Goal: Transaction & Acquisition: Obtain resource

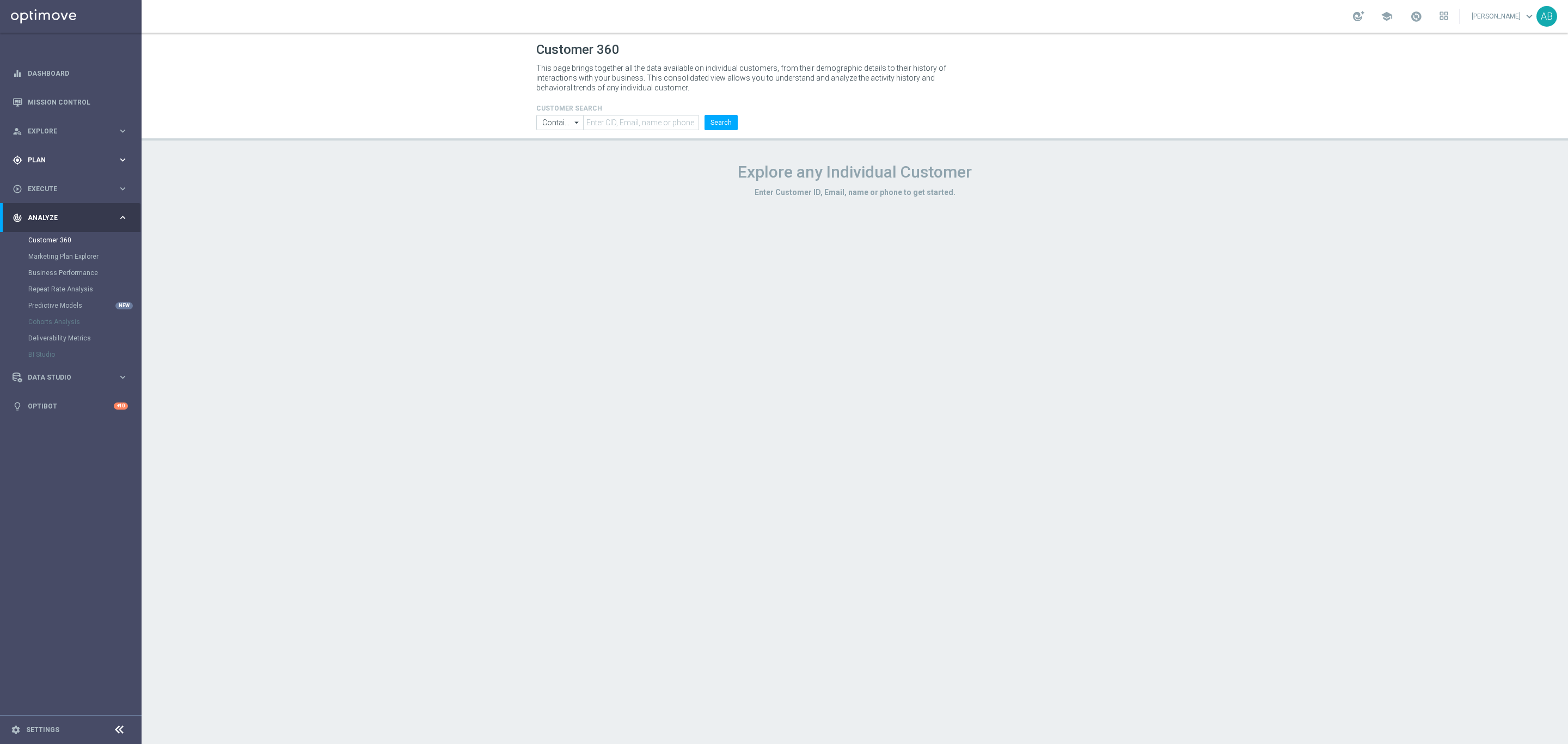
click at [57, 159] on span "Plan" at bounding box center [73, 160] width 90 height 7
drag, startPoint x: 52, startPoint y: 180, endPoint x: 59, endPoint y: 192, distance: 13.9
click at [53, 181] on link "Target Groups" at bounding box center [71, 182] width 85 height 9
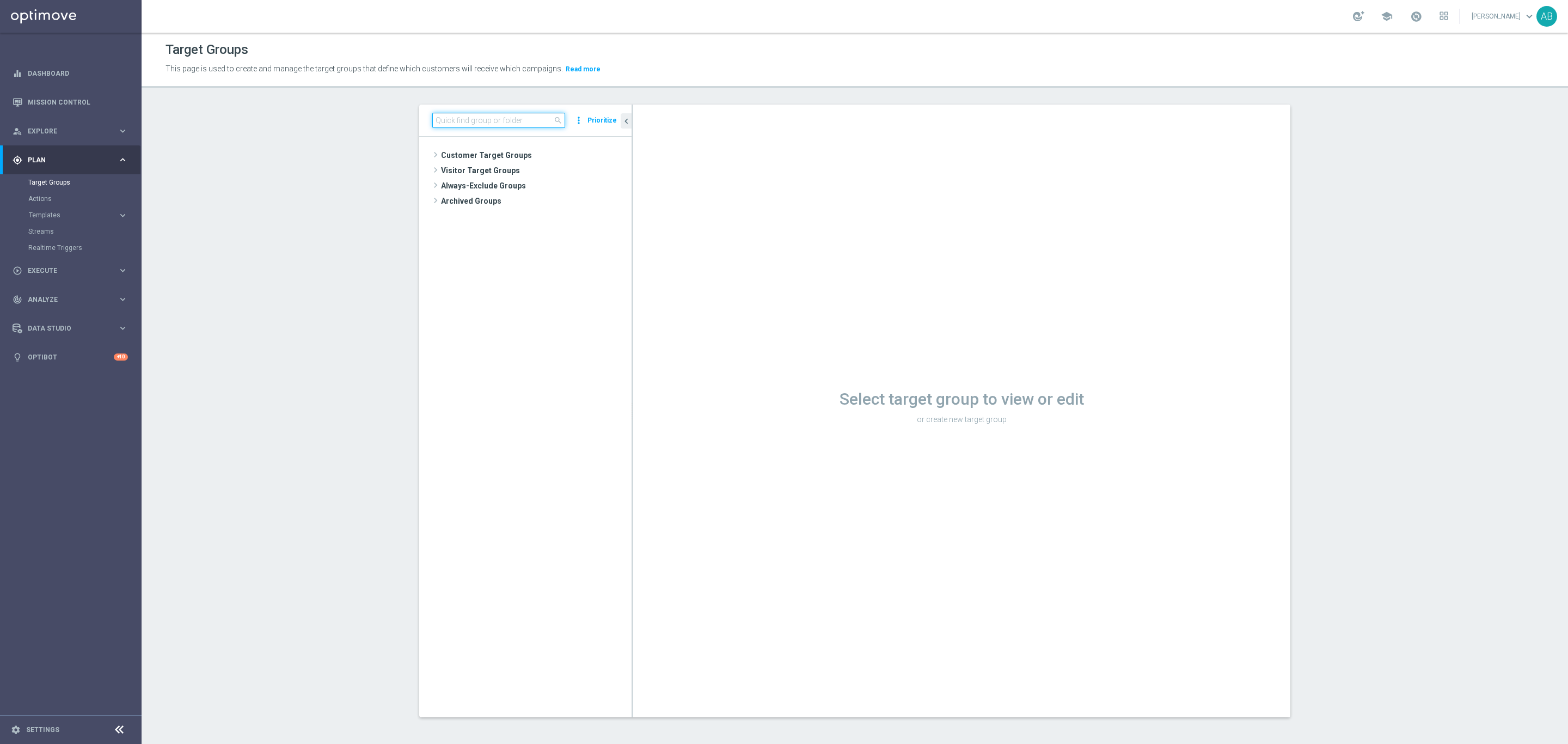
click at [466, 121] on input at bounding box center [498, 120] width 133 height 16
paste input "E_ALL_TARGET_OFFER_WO EURO BASKET_090925"
click at [523, 250] on span "E_ALL_TARGET_OFFER_WO EURO BASKET_090925" at bounding box center [562, 247] width 89 height 9
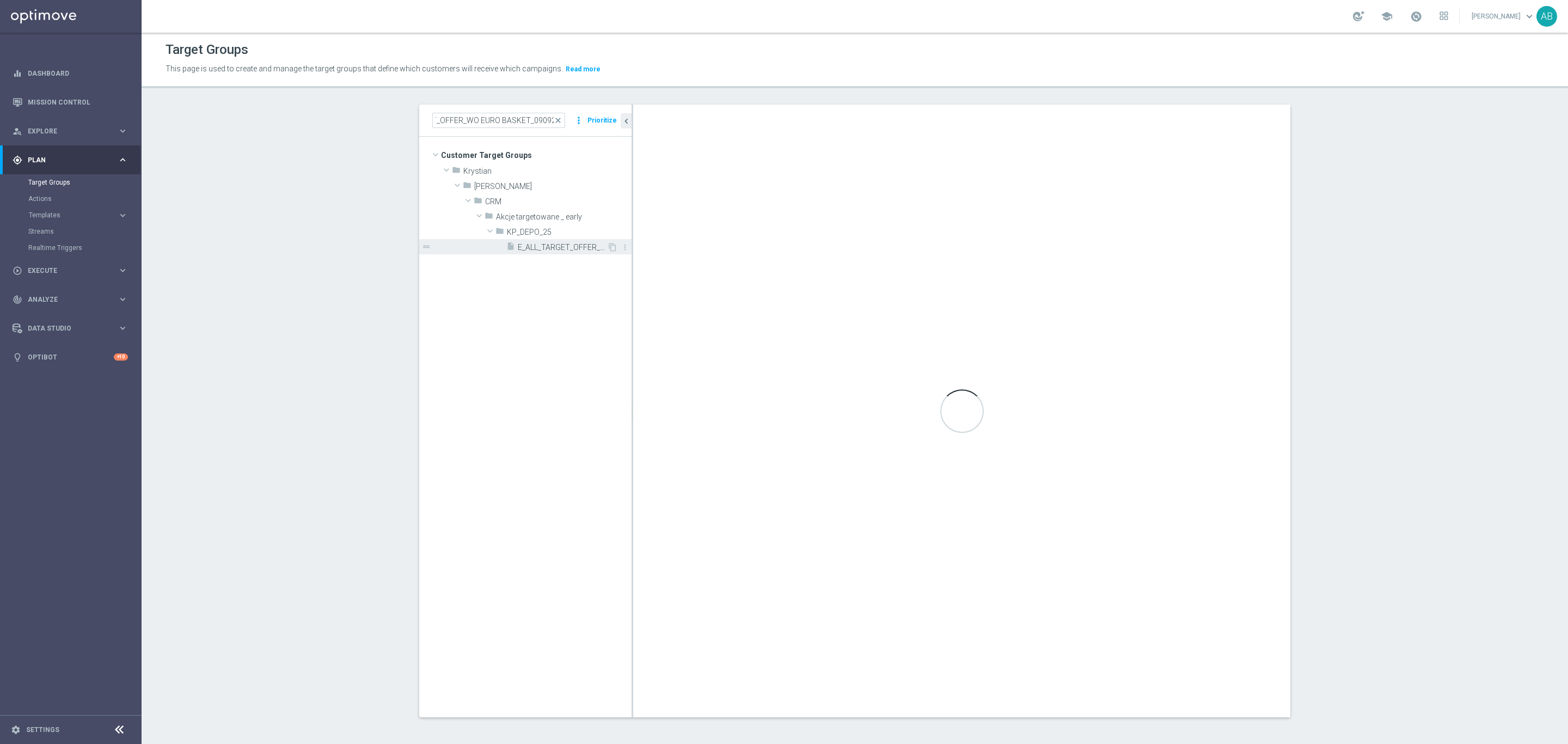
scroll to position [0, 0]
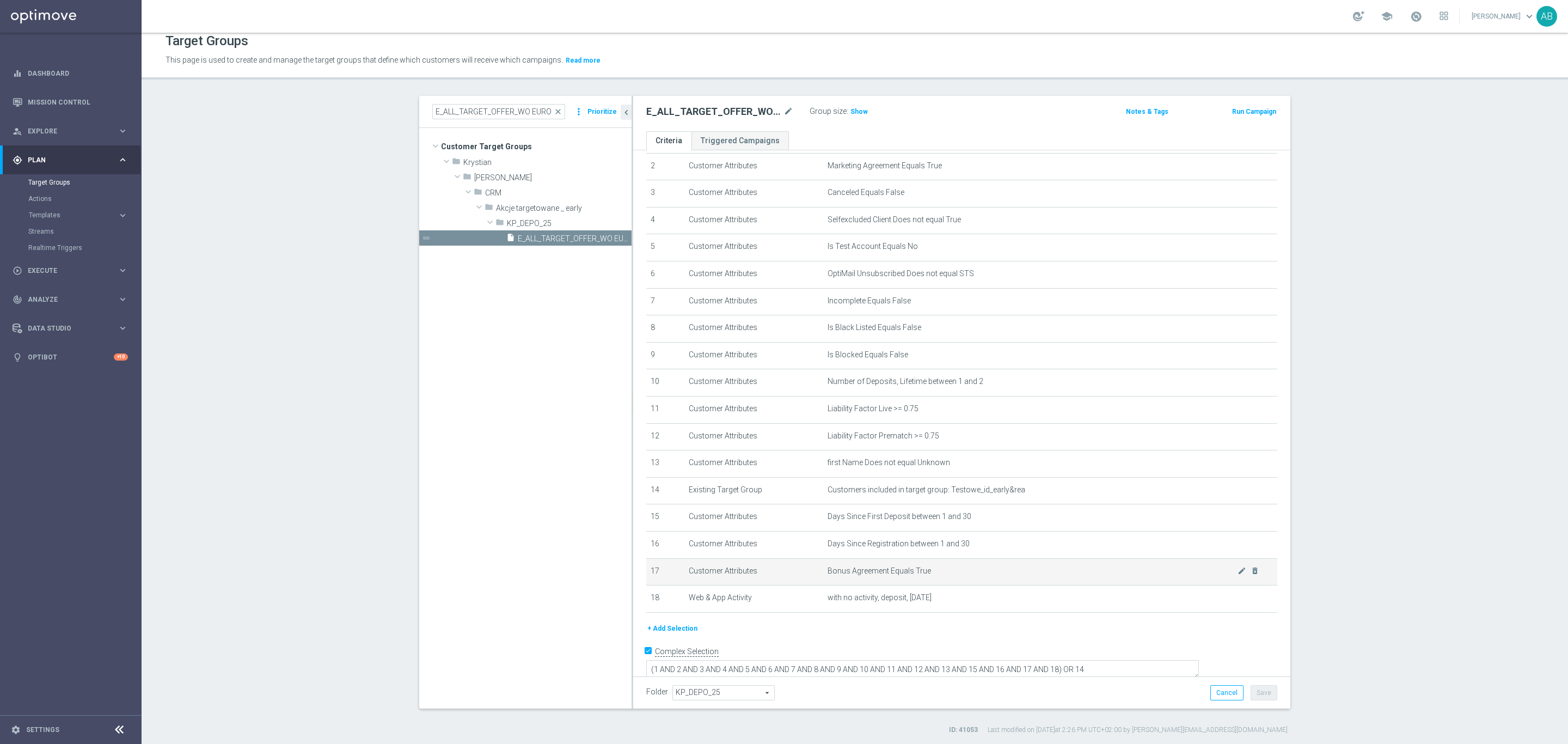
scroll to position [11, 0]
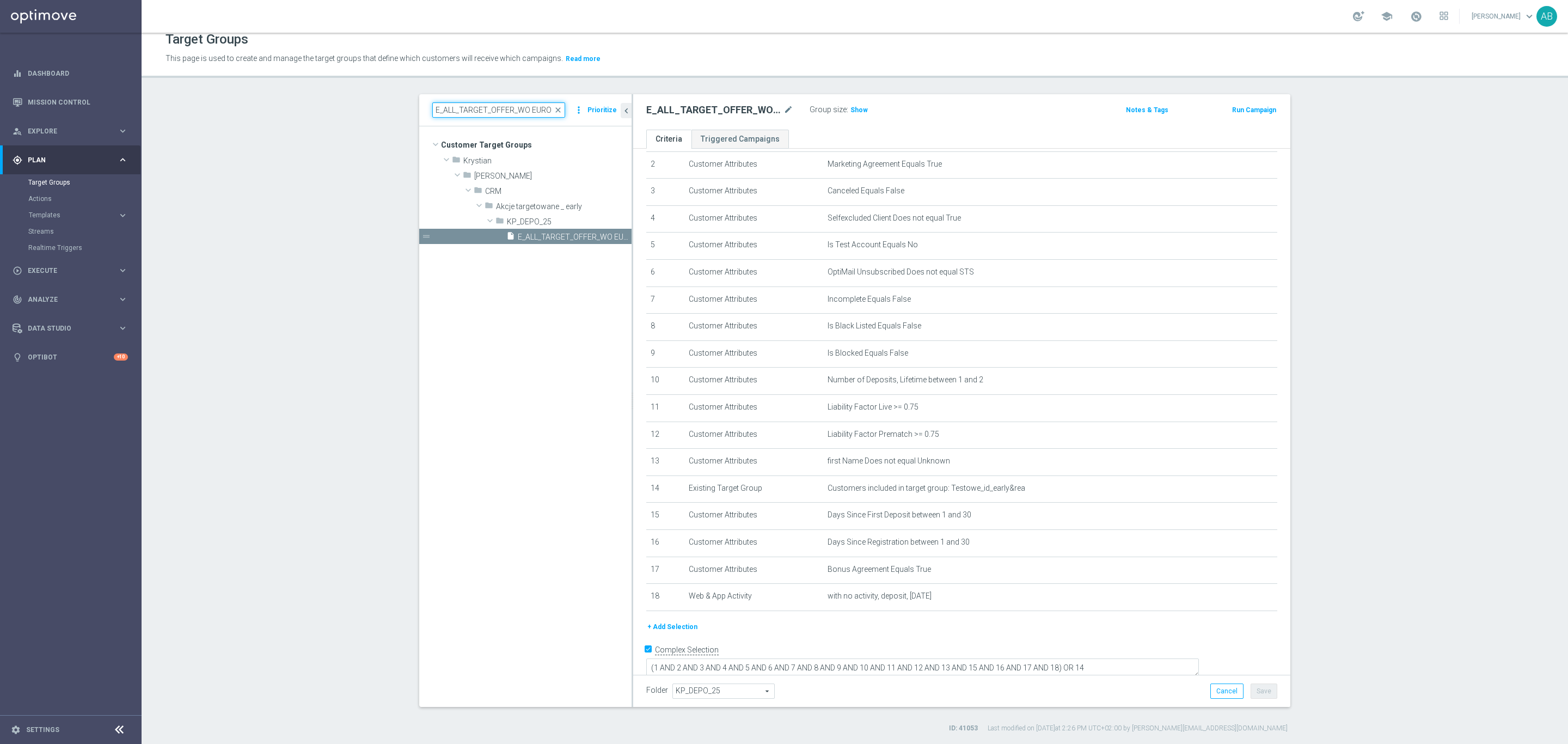
click at [445, 113] on input "E_ALL_TARGET_OFFER_WO EURO BASKET_090925" at bounding box center [498, 109] width 133 height 16
paste input "DONE"
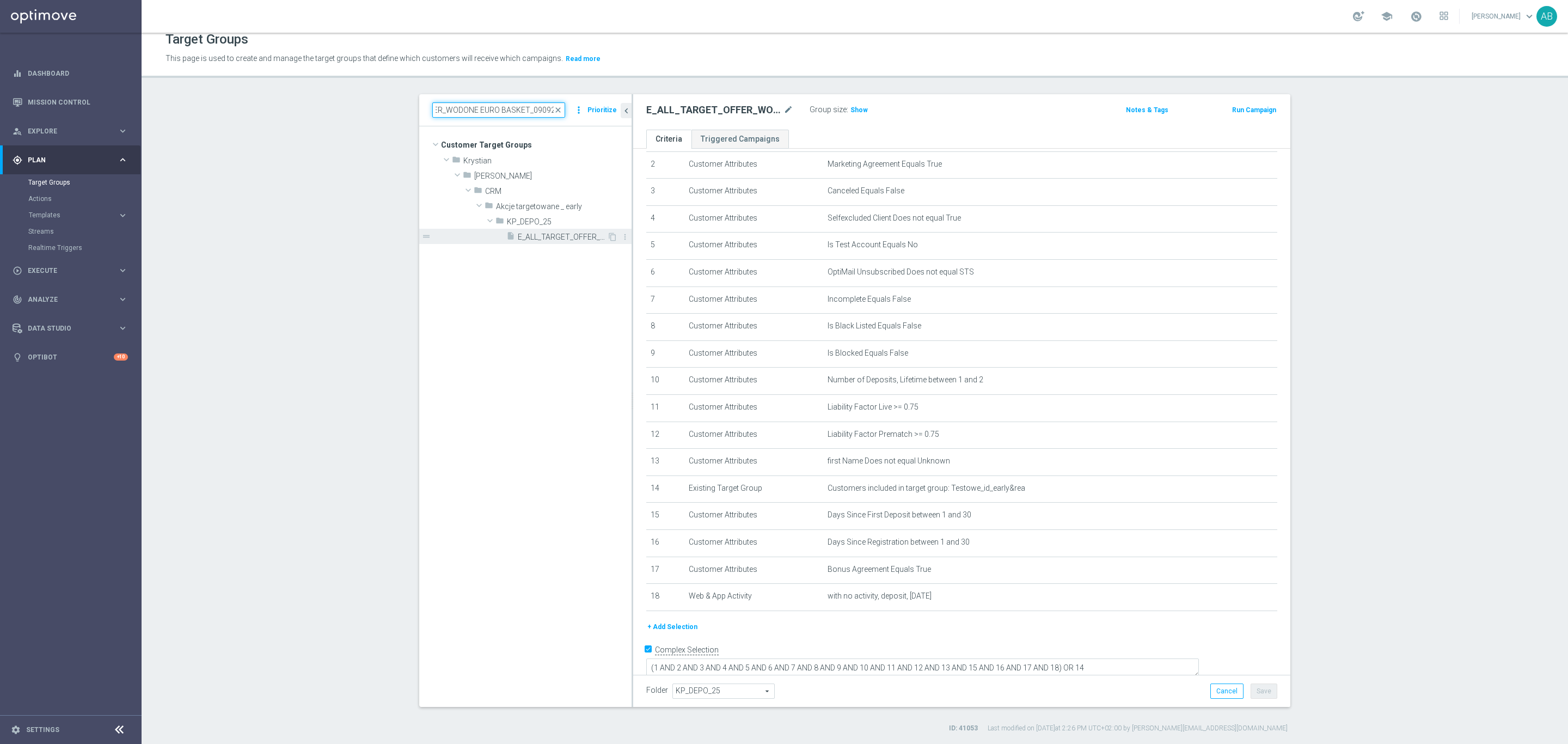
type input "E_ALL_TARGET_OFFER_WODONE EURO BASKET_090925"
click at [521, 233] on span "E_ALL_TARGET_OFFER_WODONE EURO BASKET_090925" at bounding box center [562, 237] width 89 height 9
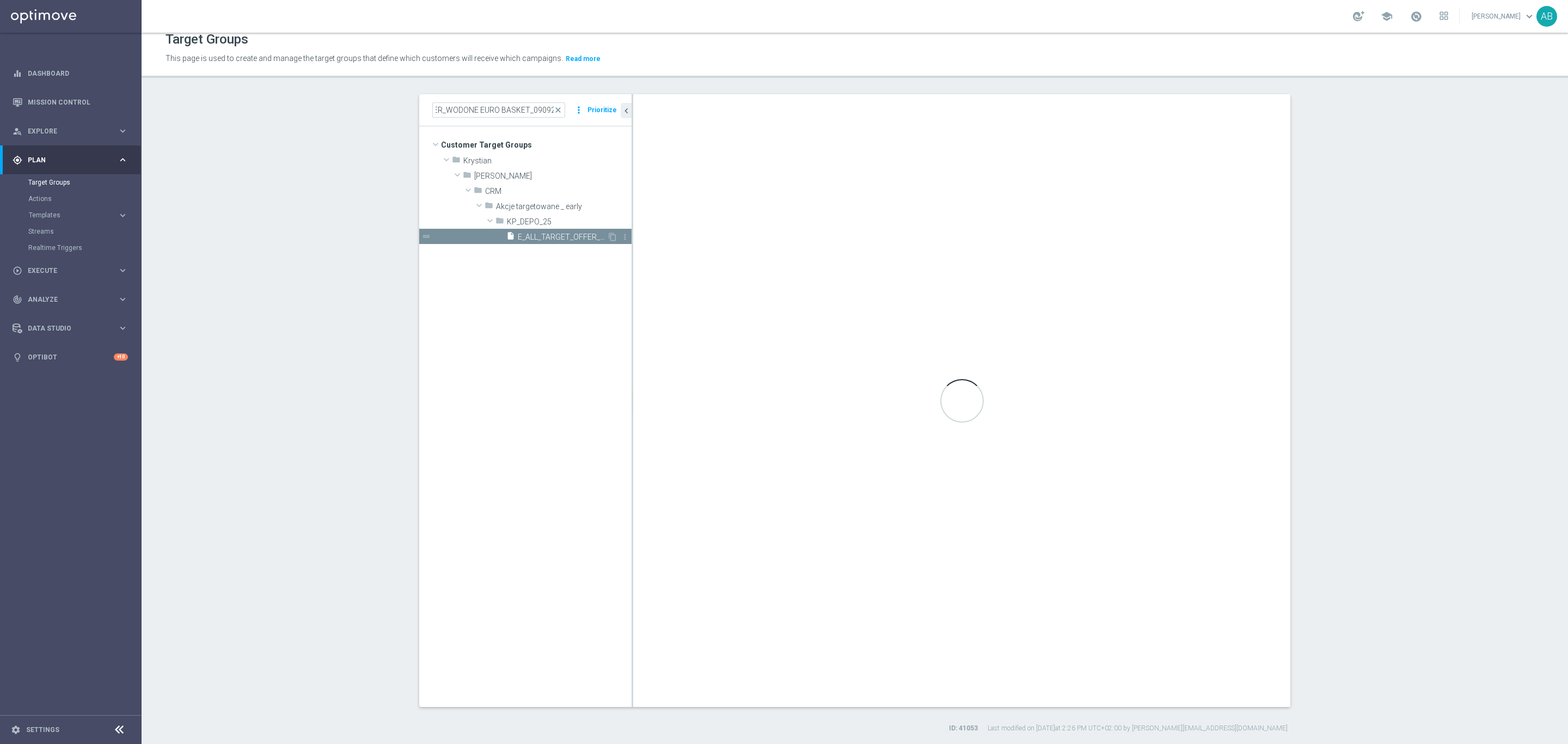
scroll to position [0, 0]
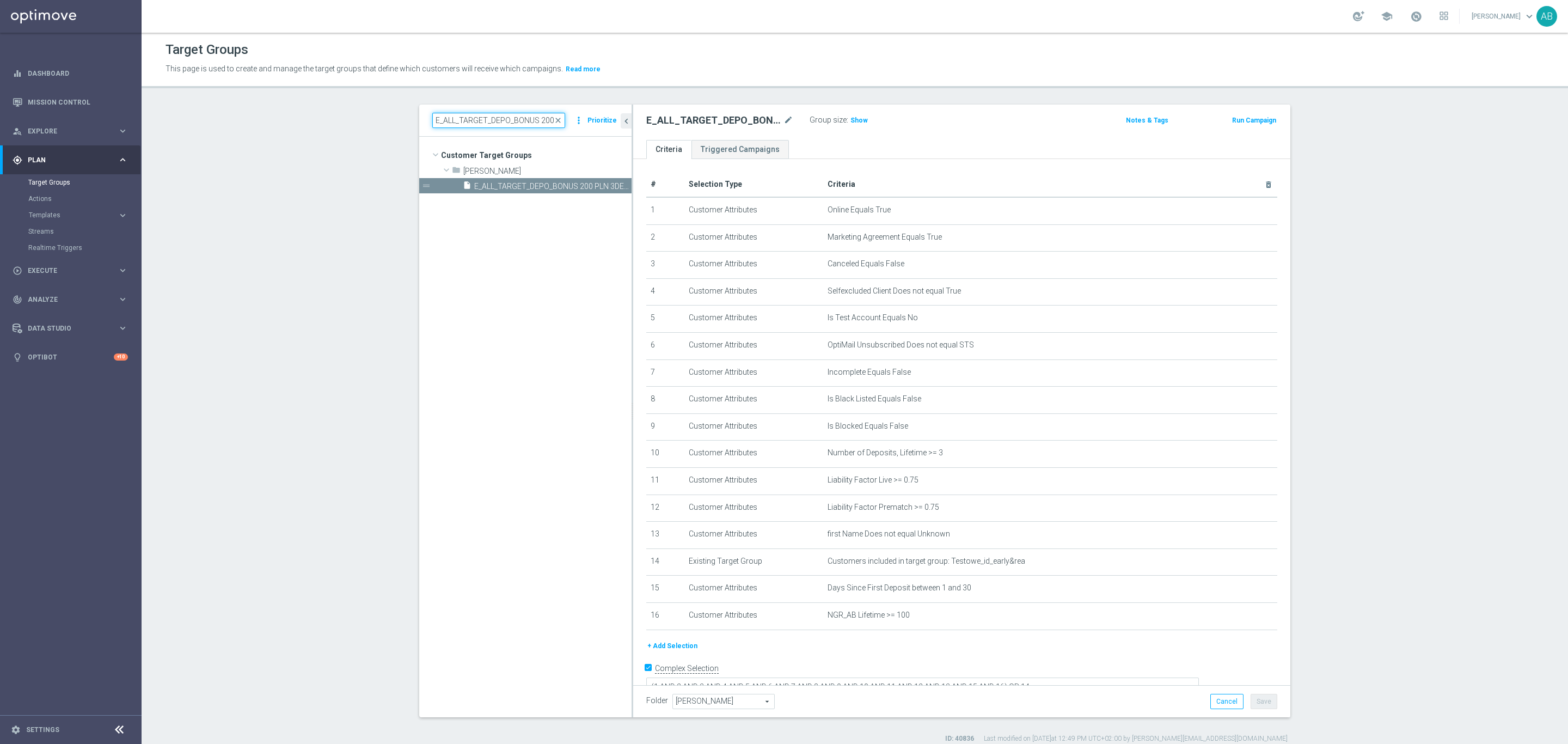
click at [475, 117] on input "E_ALL_TARGET_DEPO_BONUS 200 PLN 3DEPO_290825" at bounding box center [498, 120] width 133 height 16
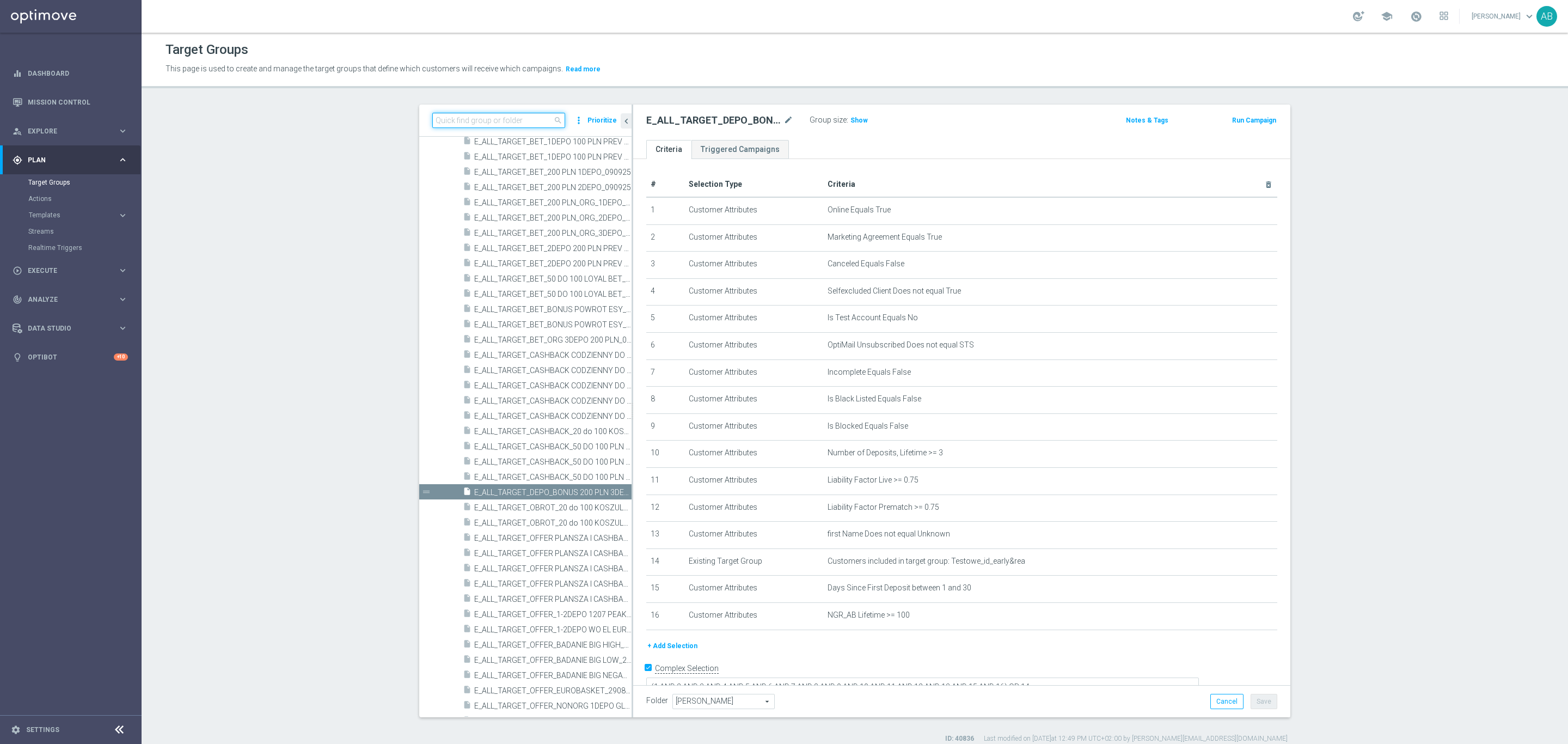
paste input "E_ALL_TARGET_BET_ORG 1DEPO 200 PLN_090925"
type input "E_ALL_TARGET_BET_ORG 1DEPO 200 PLN_090925"
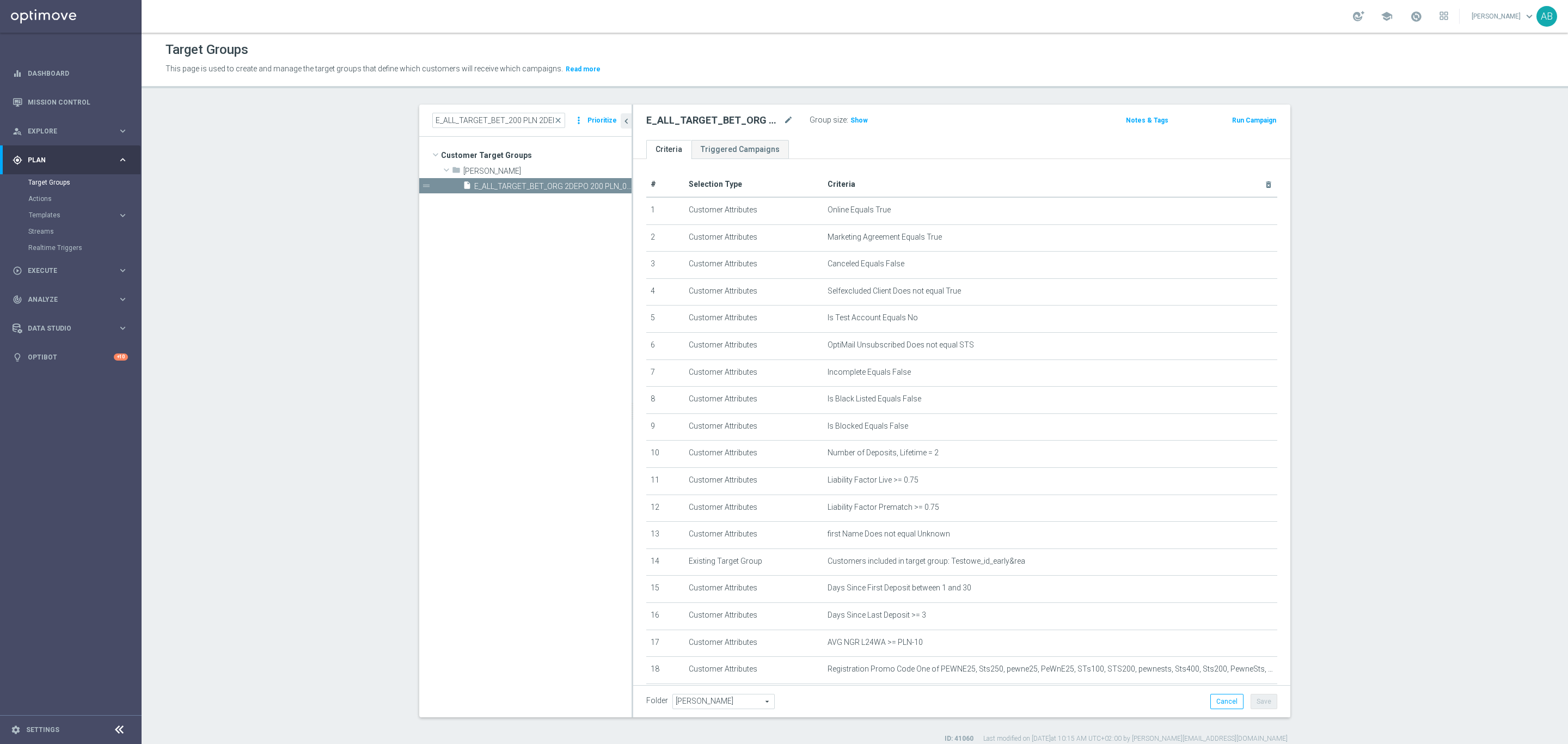
click at [489, 91] on div "Target Groups This page is used to create and manage the target groups that def…" at bounding box center [854, 388] width 1427 height 711
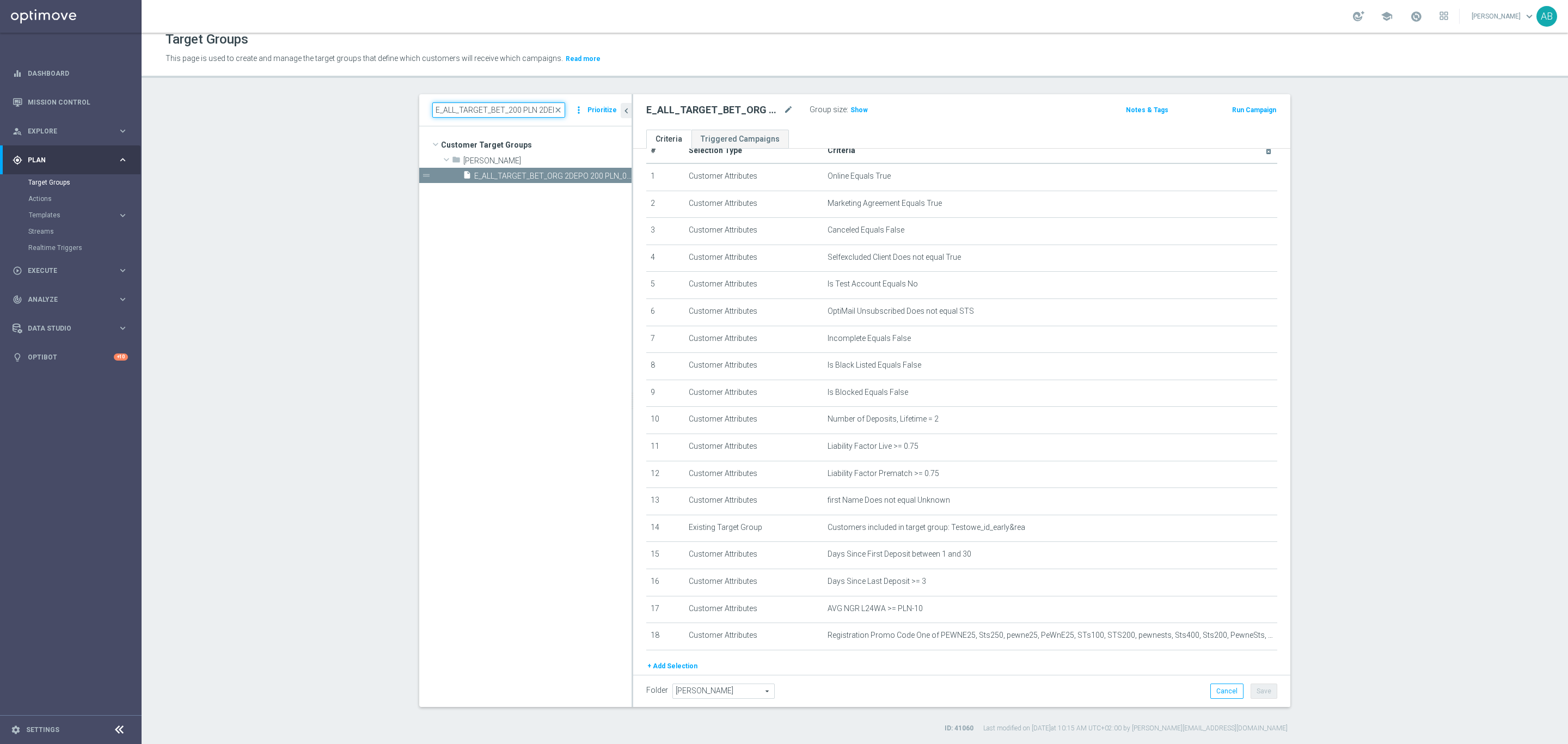
click at [479, 110] on input "E_ALL_TARGET_BET_200 PLN 2DEPO_090925" at bounding box center [498, 109] width 133 height 16
paste input "E_ALL_TARGET_BET_ORG 1DEPO 200 PLN_090925"
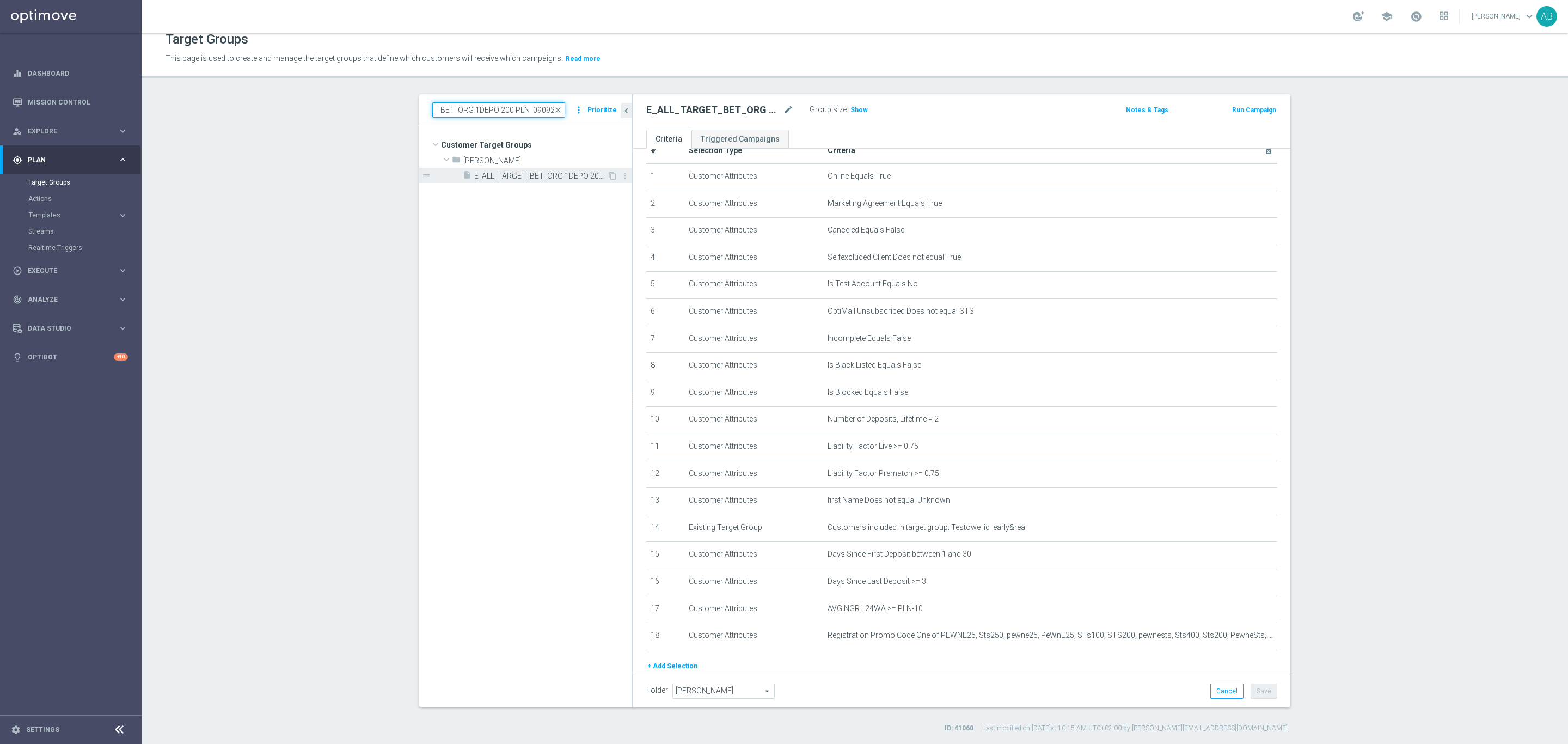
type input "E_ALL_TARGET_BET_ORG 1DEPO 200 PLN_090925"
click at [497, 182] on div "insert_drive_file E_ALL_TARGET_BET_ORG 1DEPO 200 PLN_090925" at bounding box center [535, 175] width 145 height 16
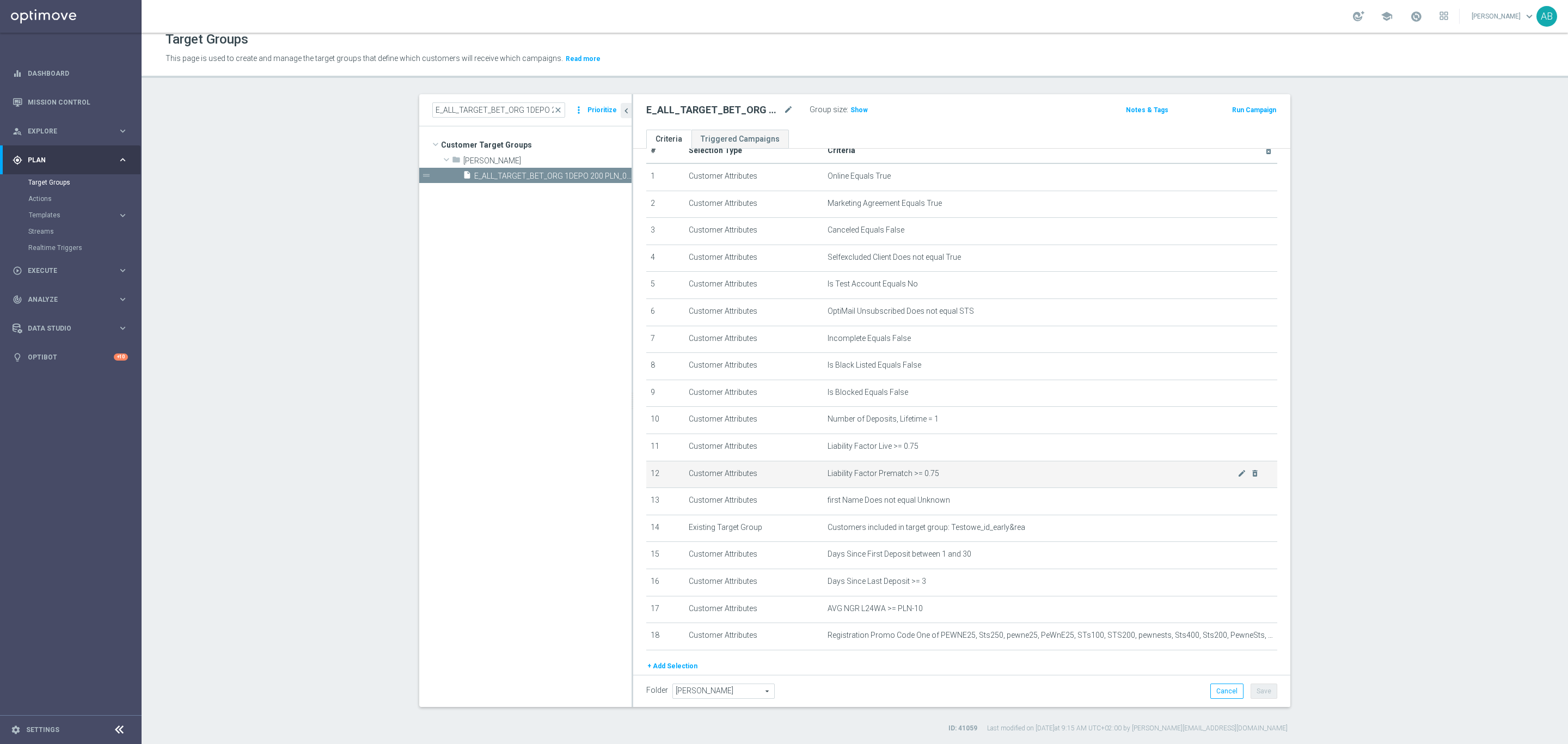
scroll to position [63, 0]
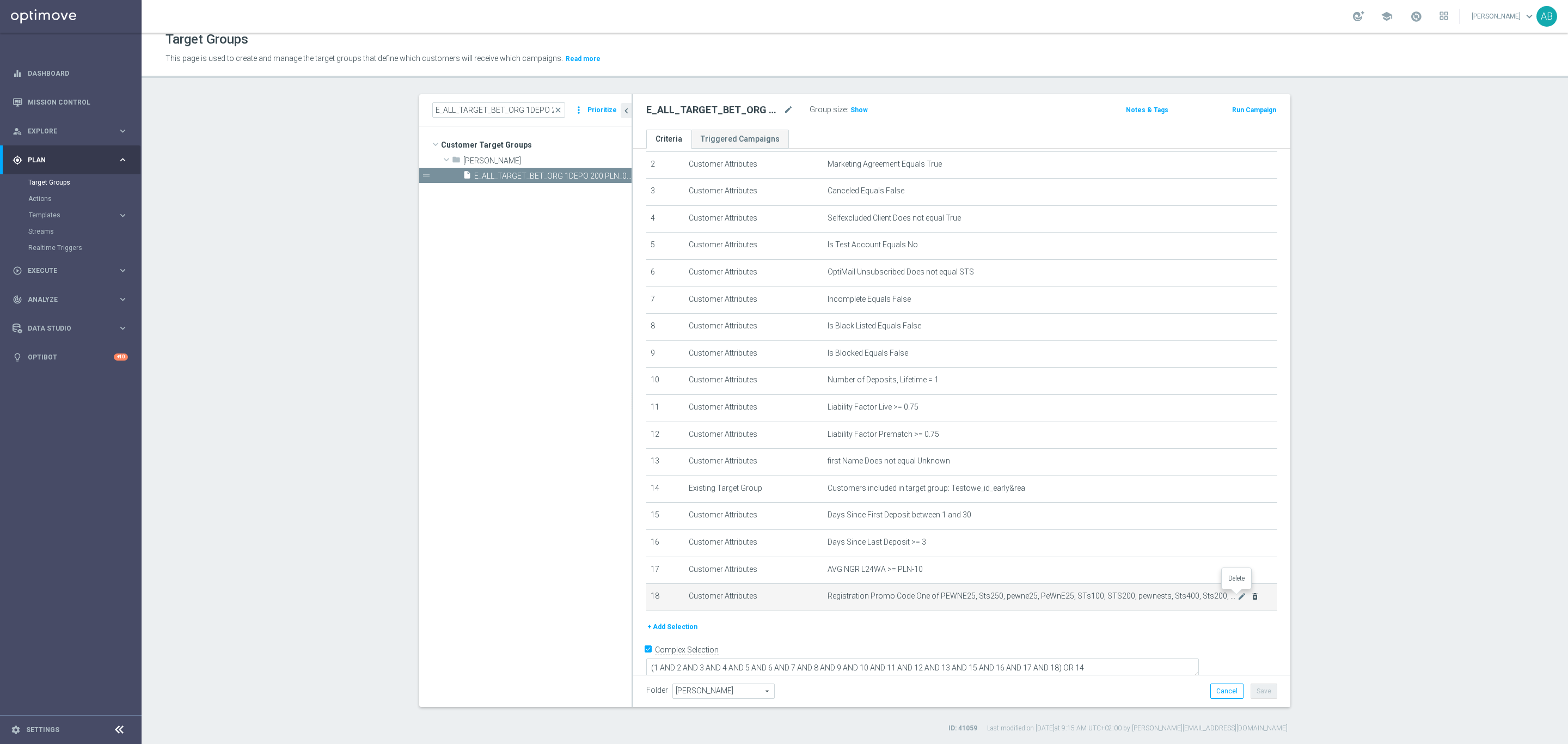
click at [1250, 595] on icon "delete_forever" at bounding box center [1254, 596] width 9 height 9
click at [1131, 659] on textarea "(1 AND 2 AND 3 AND 4 AND 5 AND 6 AND 7 AND 8 AND 9 AND 10 AND 11 AND 12 AND 13 …" at bounding box center [922, 668] width 553 height 19
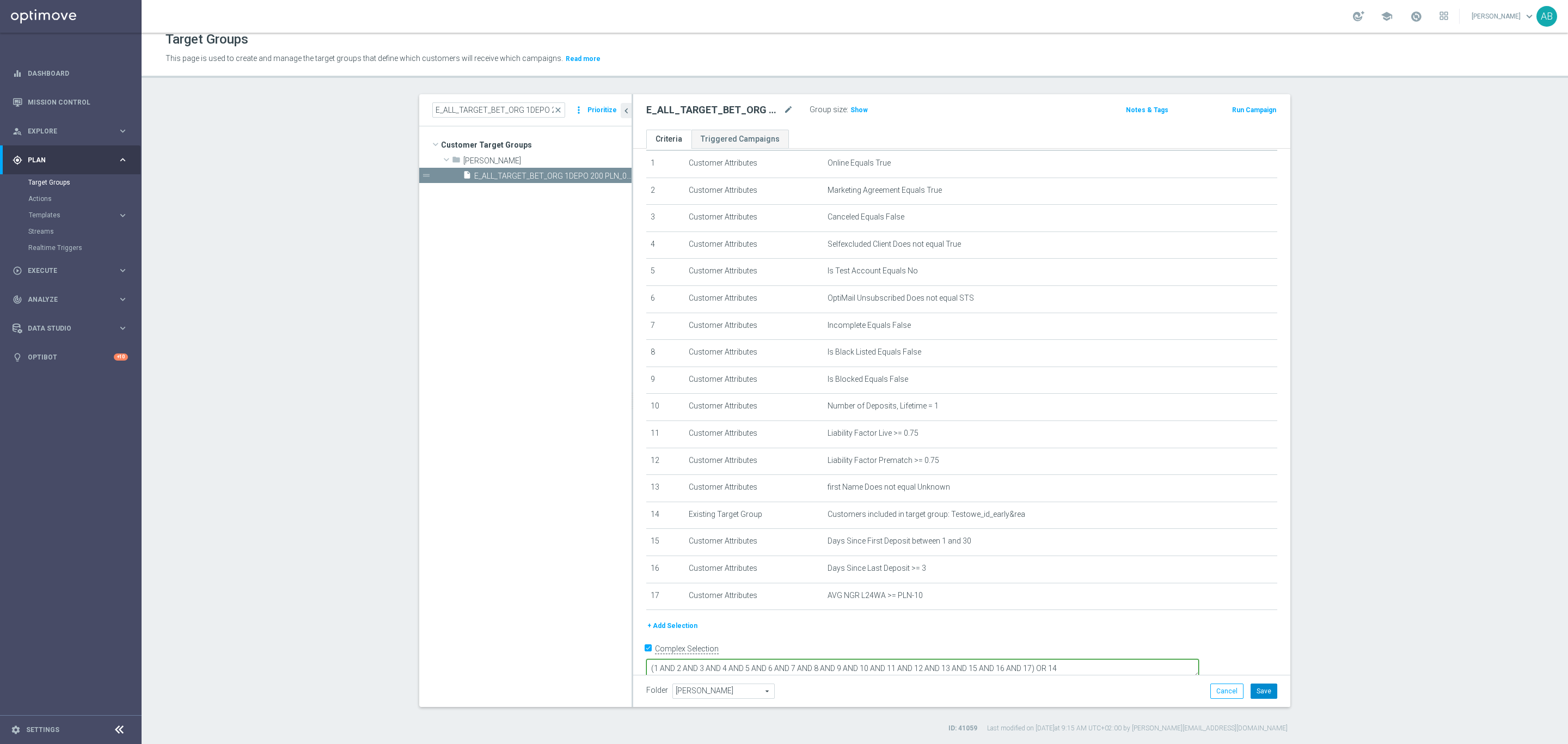
type textarea "(1 AND 2 AND 3 AND 4 AND 5 AND 6 AND 7 AND 8 AND 9 AND 10 AND 11 AND 12 AND 13 …"
click at [1256, 688] on button "Save" at bounding box center [1263, 691] width 27 height 16
click at [855, 117] on div "Group size : Show" at bounding box center [863, 109] width 109 height 16
click at [853, 107] on span "Show" at bounding box center [858, 109] width 17 height 7
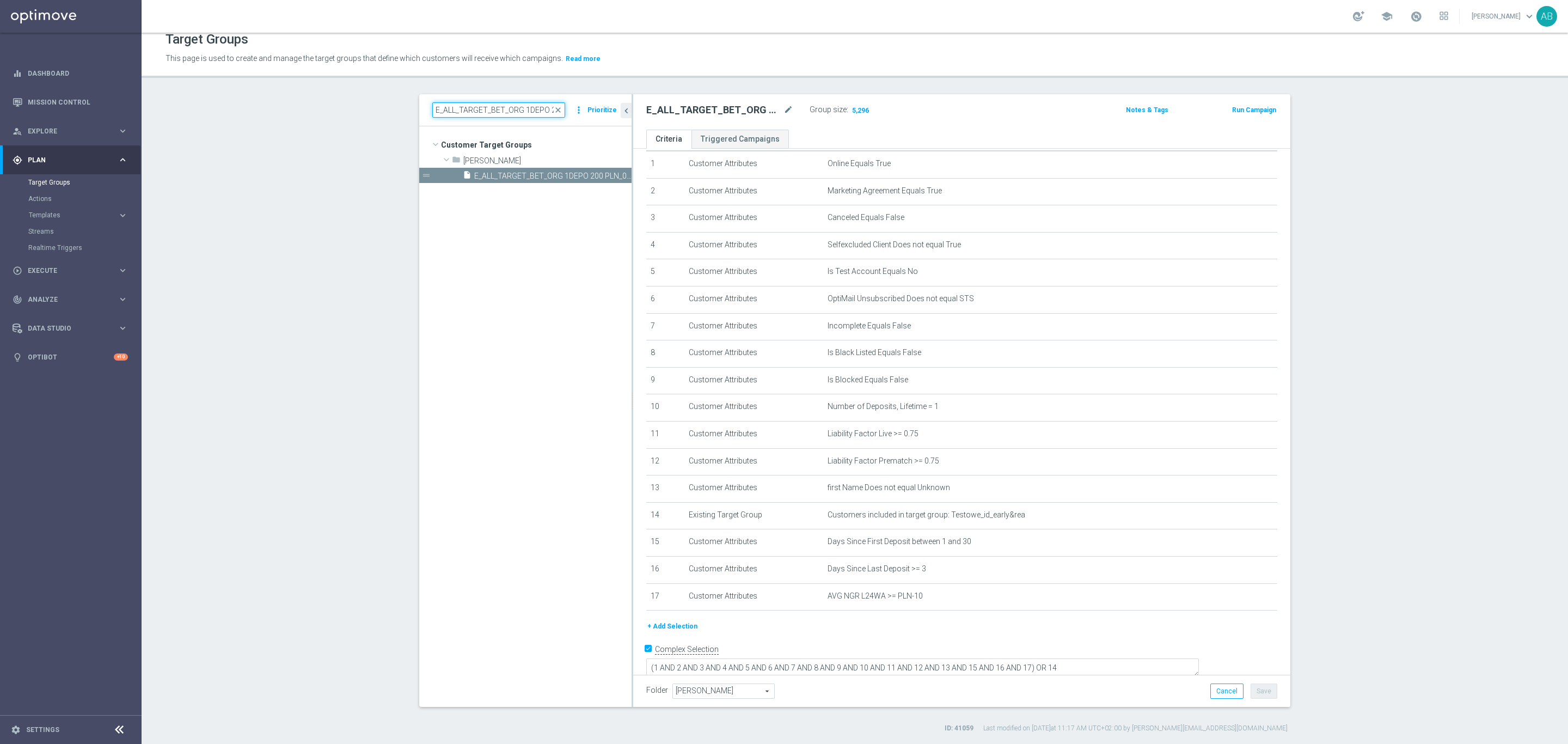
click at [472, 104] on input "E_ALL_TARGET_BET_ORG 1DEPO 200 PLN_090925" at bounding box center [498, 109] width 133 height 16
paste input "E_ALL_TARGET_BET_ORG 2DEPO 200 PLN_090925"
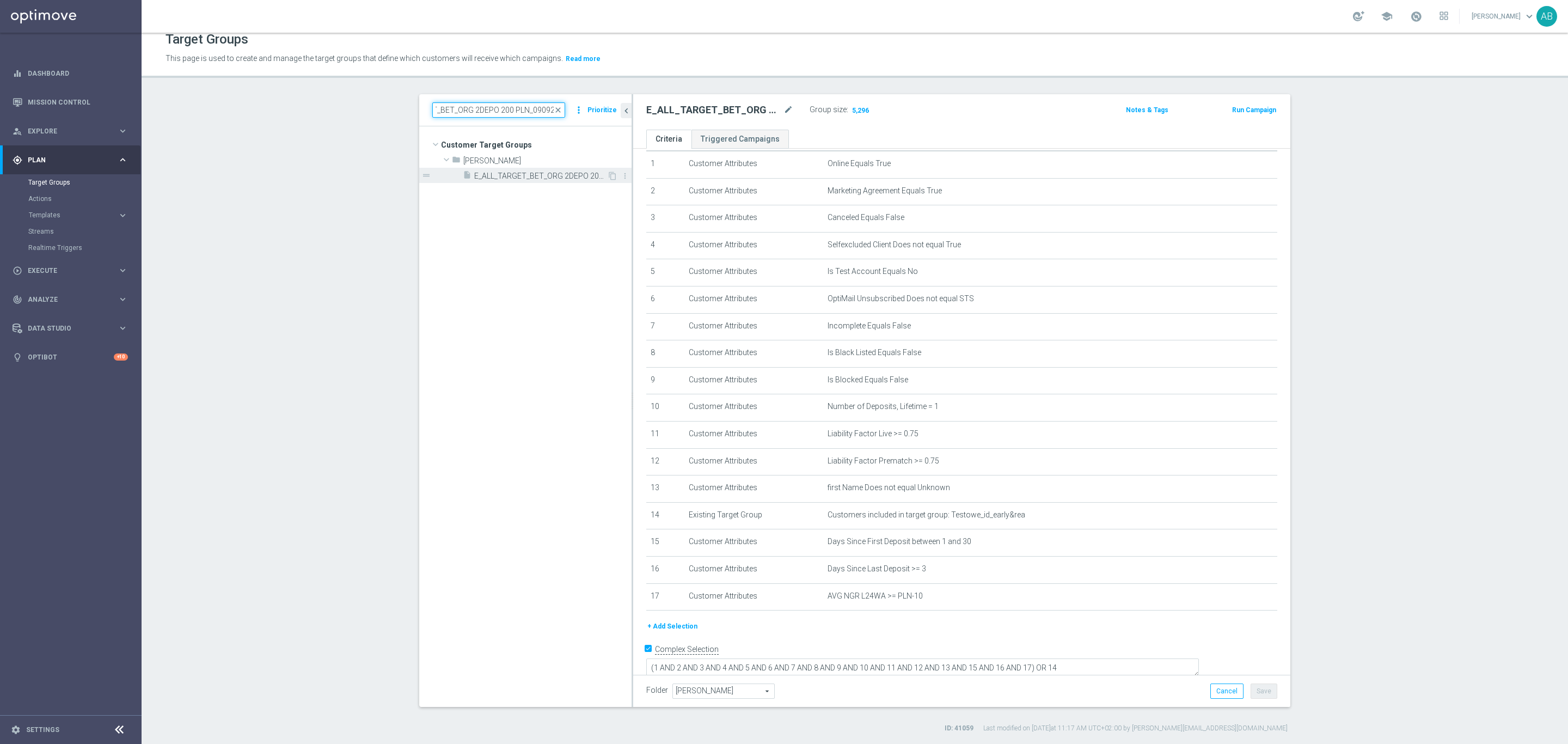
type input "E_ALL_TARGET_BET_ORG 2DEPO 200 PLN_090925"
click at [549, 176] on span "E_ALL_TARGET_BET_ORG 2DEPO 200 PLN_090925" at bounding box center [541, 176] width 133 height 9
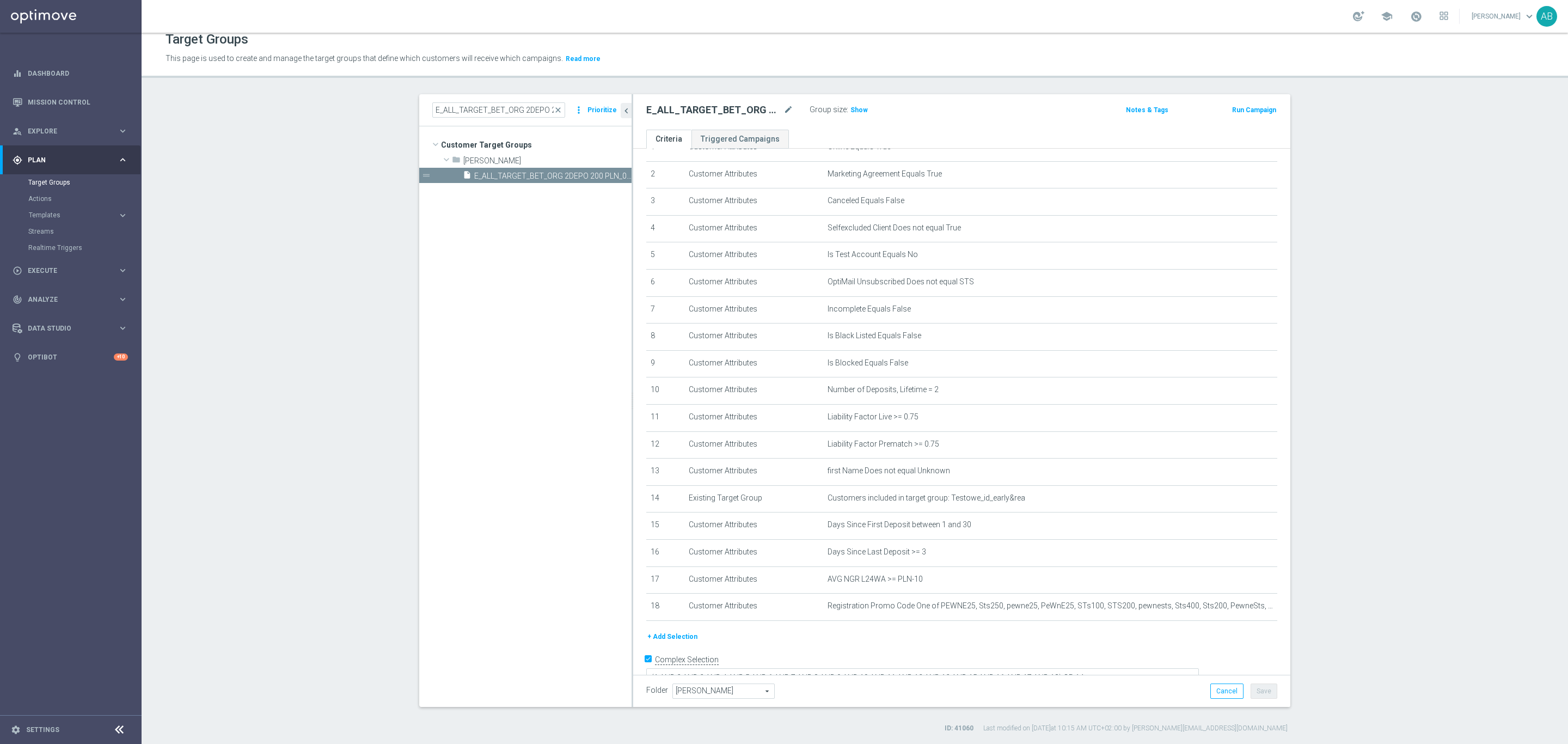
scroll to position [63, 0]
click at [1250, 595] on icon "delete_forever" at bounding box center [1254, 596] width 9 height 9
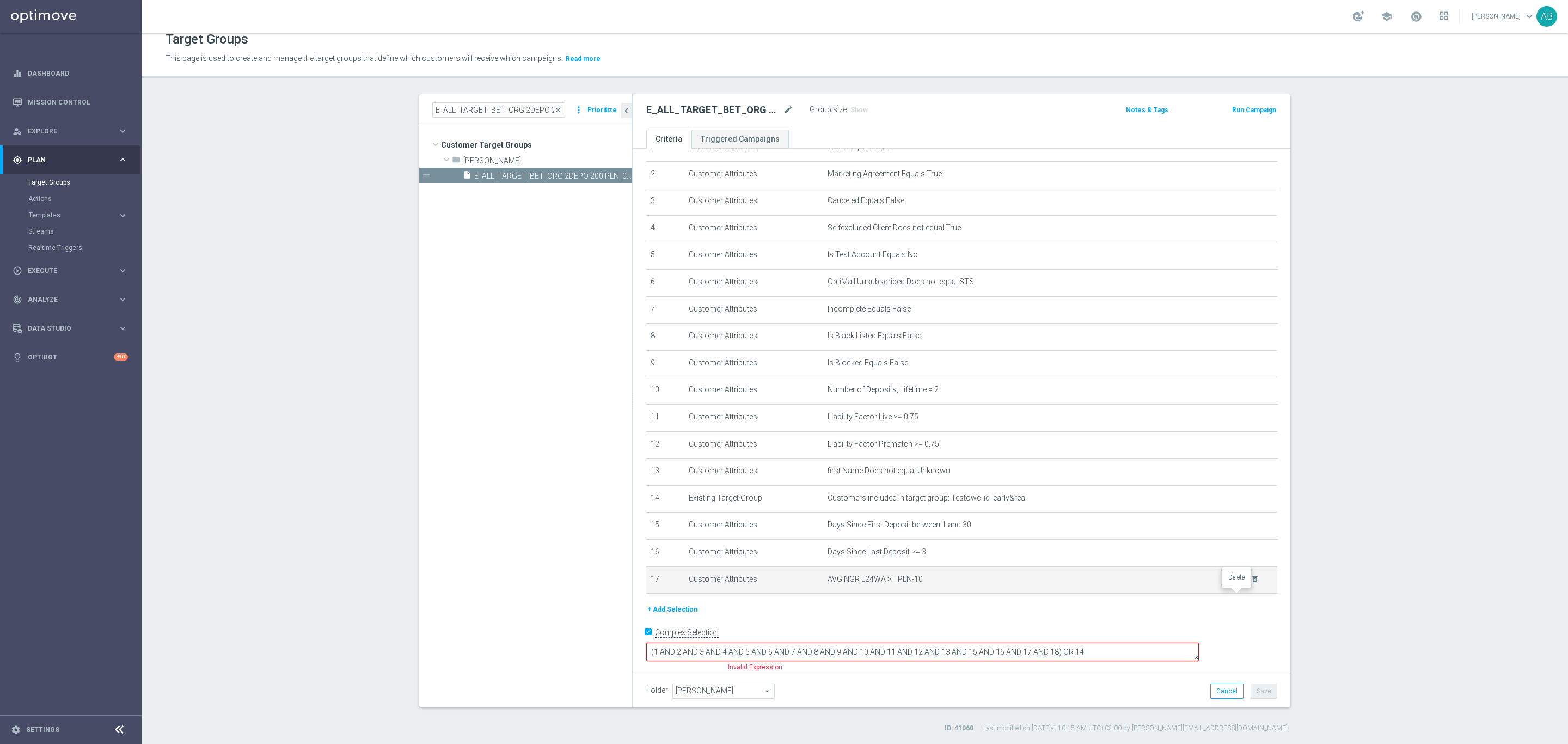
scroll to position [37, 0]
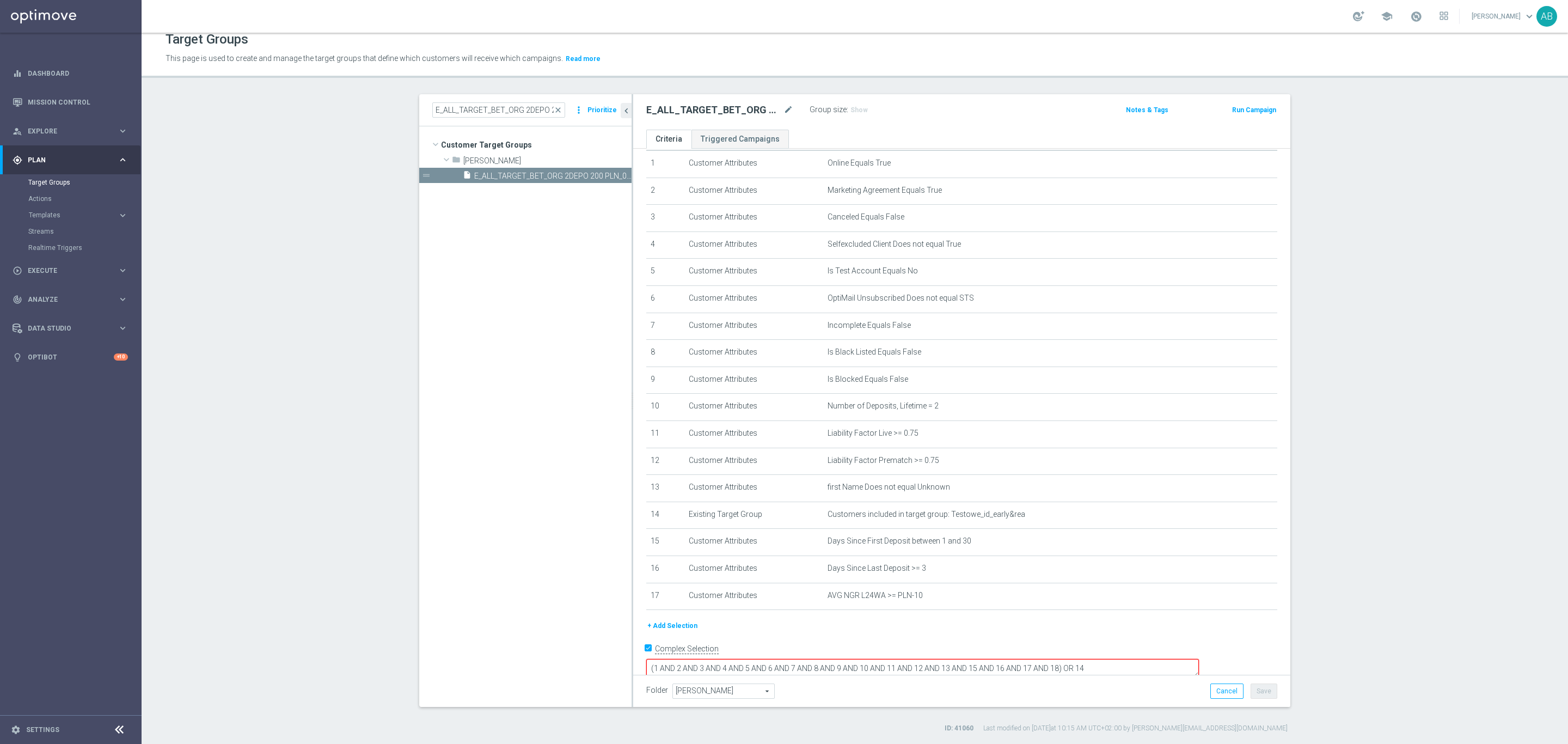
click at [1135, 659] on textarea "(1 AND 2 AND 3 AND 4 AND 5 AND 6 AND 7 AND 8 AND 9 AND 10 AND 11 AND 12 AND 13 …" at bounding box center [922, 668] width 553 height 19
type textarea "(1 AND 2 AND 3 AND 4 AND 5 AND 6 AND 7 AND 8 AND 9 AND 10 AND 11 AND 12 AND 13 …"
click at [1252, 687] on button "Save" at bounding box center [1263, 691] width 27 height 16
click at [859, 107] on h3 "Show" at bounding box center [859, 109] width 20 height 12
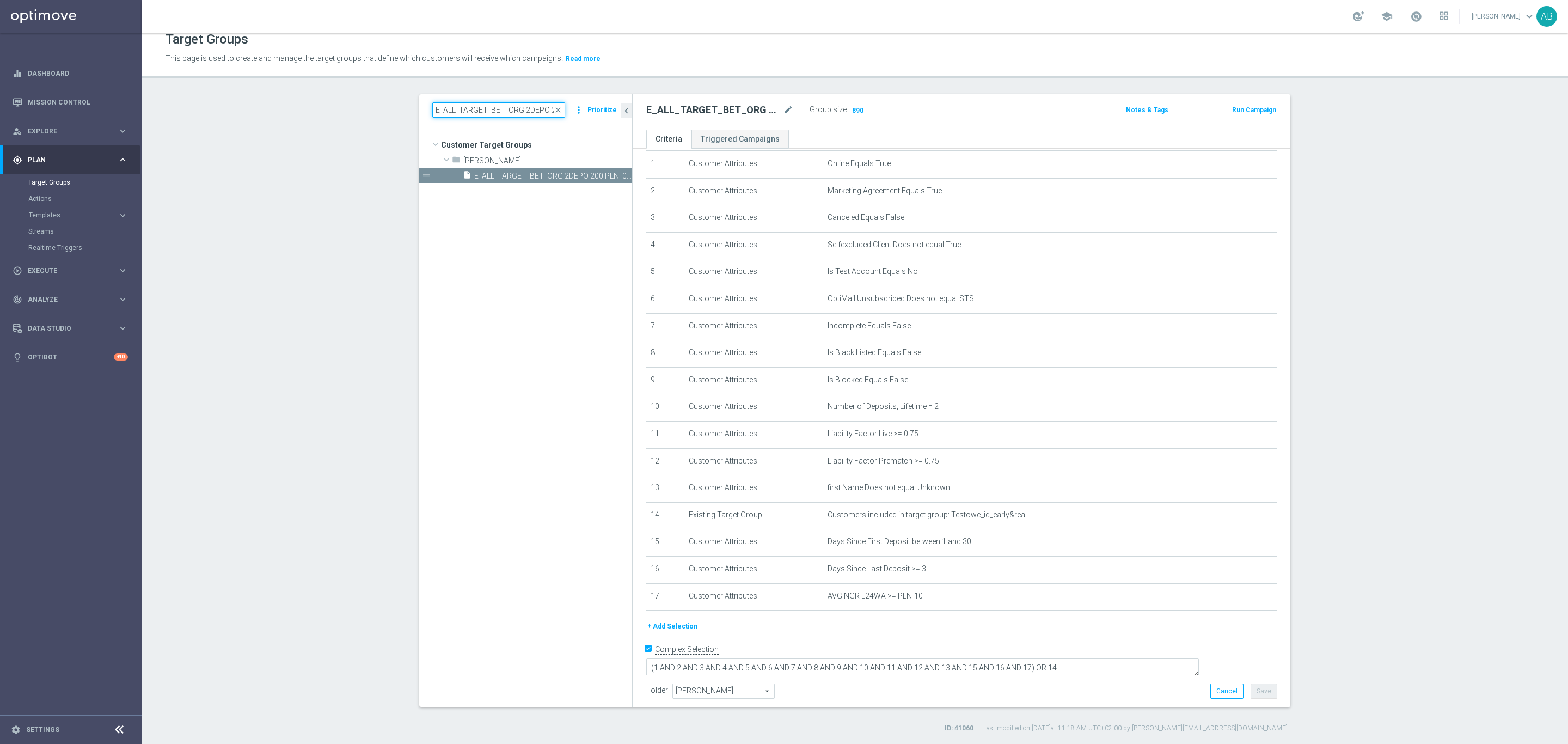
click at [518, 112] on input "E_ALL_TARGET_BET_ORG 2DEPO 200 PLN_090925" at bounding box center [498, 109] width 133 height 16
click at [516, 109] on input "E_ALL_TARGET_BET_ORG 2DEPO 200 PLN_090925" at bounding box center [498, 109] width 133 height 16
click at [519, 111] on input "E_ALL_TARGET_BET_ORG 2DEPO 200 PLN_090925" at bounding box center [498, 109] width 133 height 16
paste input "E_ALL_TARGET_BET_ORG 3DEPO 200 PLN_090925"
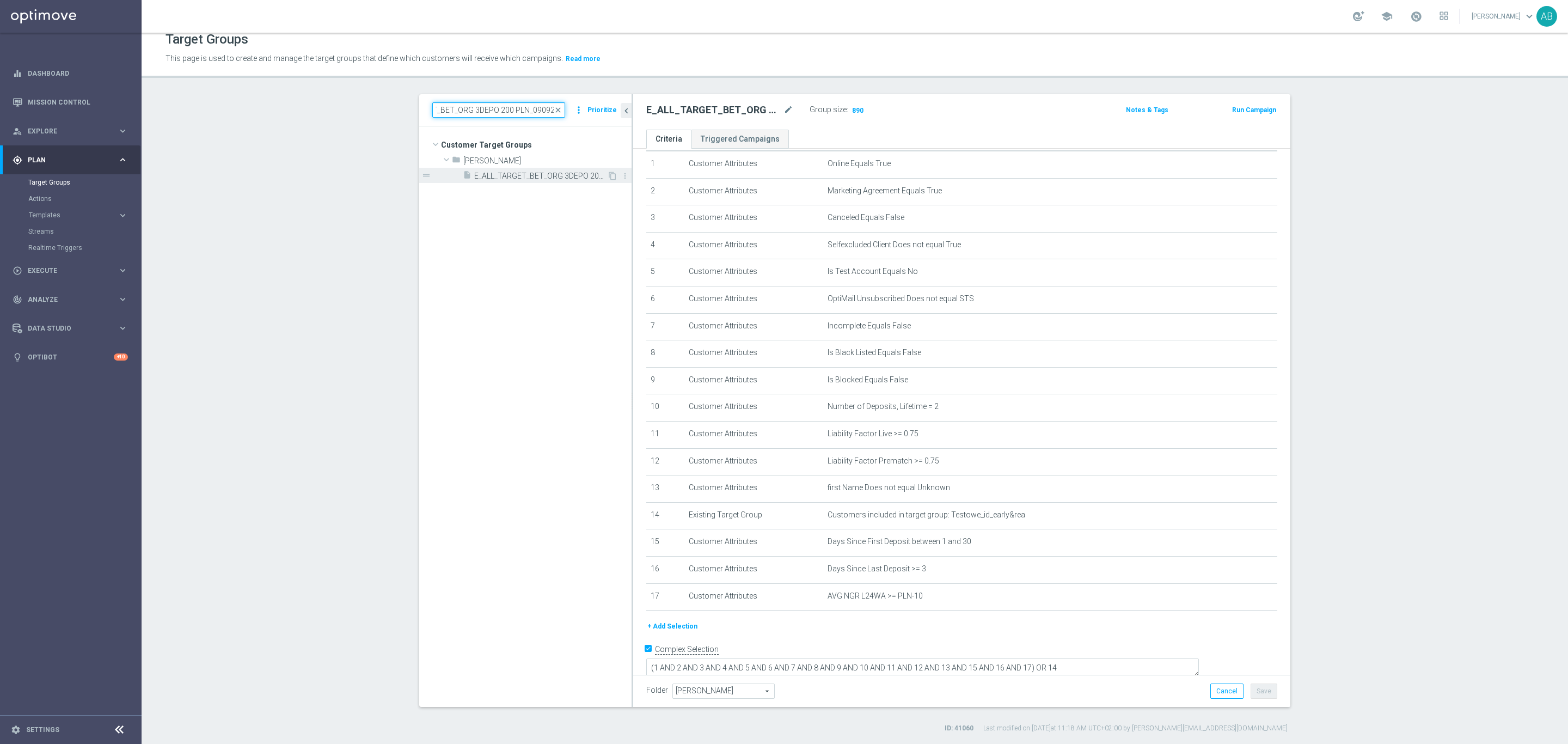
type input "E_ALL_TARGET_BET_ORG 3DEPO 200 PLN_090925"
click at [547, 176] on span "E_ALL_TARGET_BET_ORG 3DEPO 200 PLN_090925" at bounding box center [541, 176] width 133 height 9
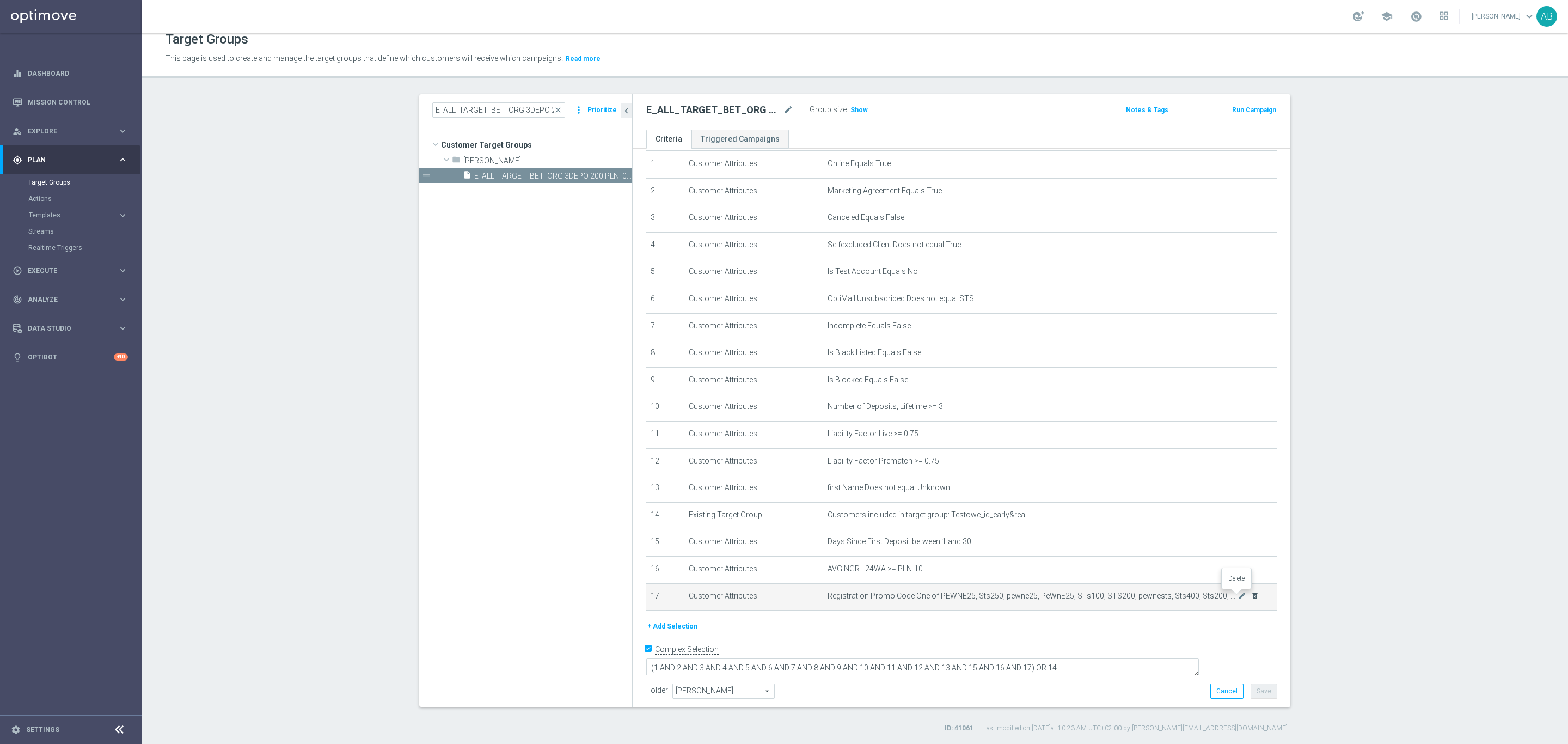
click at [1250, 595] on icon "delete_forever" at bounding box center [1254, 595] width 9 height 9
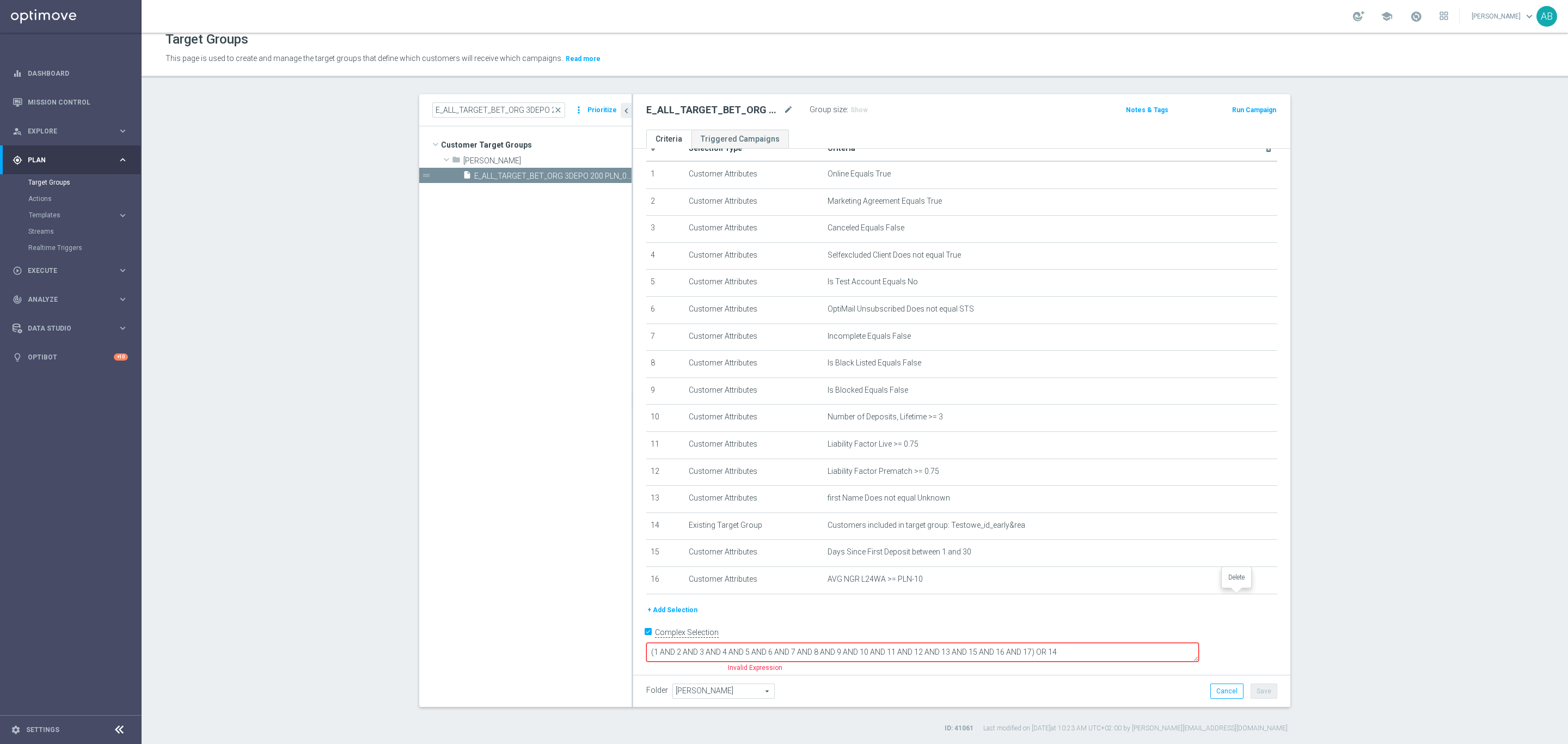
scroll to position [10, 0]
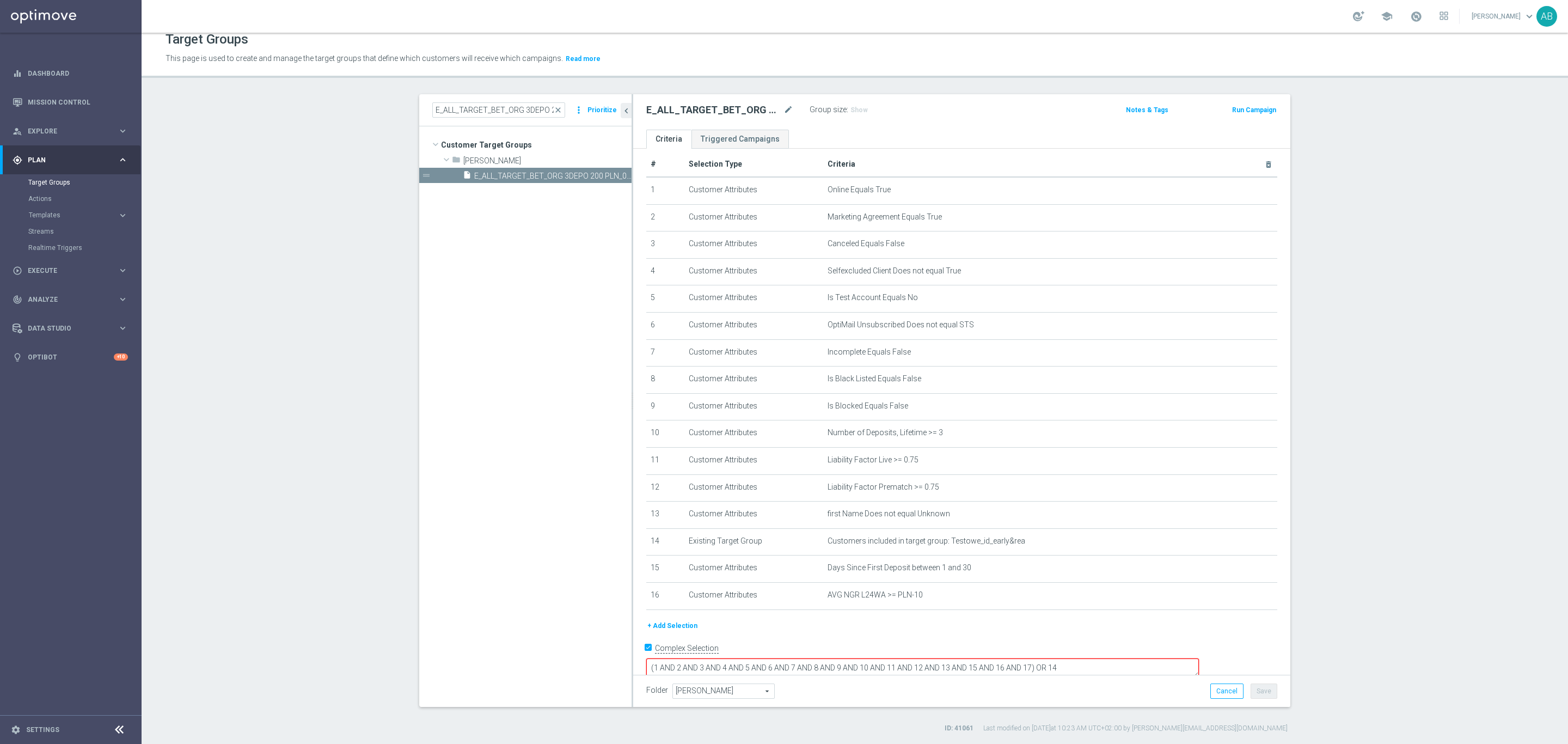
click at [1106, 658] on textarea "(1 AND 2 AND 3 AND 4 AND 5 AND 6 AND 7 AND 8 AND 9 AND 10 AND 11 AND 12 AND 13 …" at bounding box center [922, 667] width 553 height 19
type textarea "(1 AND 2 AND 3 AND 4 AND 5 AND 6 AND 7 AND 8 AND 9 AND 10 AND 11 AND 12 AND 13 …"
click at [1256, 693] on button "Save" at bounding box center [1263, 691] width 27 height 16
click at [850, 109] on span "Show" at bounding box center [858, 109] width 17 height 7
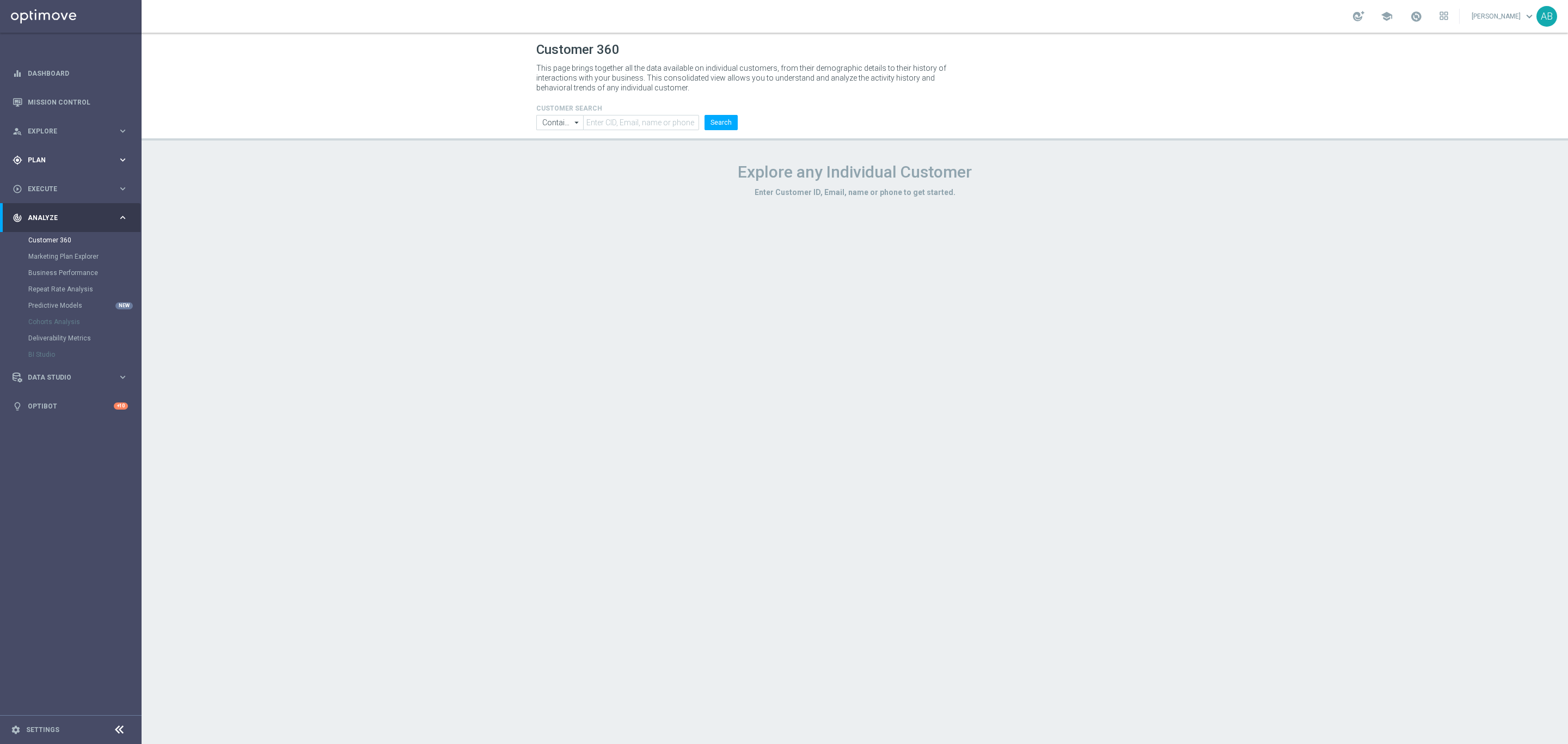
click at [80, 158] on span "Plan" at bounding box center [73, 160] width 90 height 7
click at [63, 212] on span "Templates" at bounding box center [67, 215] width 78 height 7
click at [57, 229] on link "Optimail" at bounding box center [73, 231] width 79 height 9
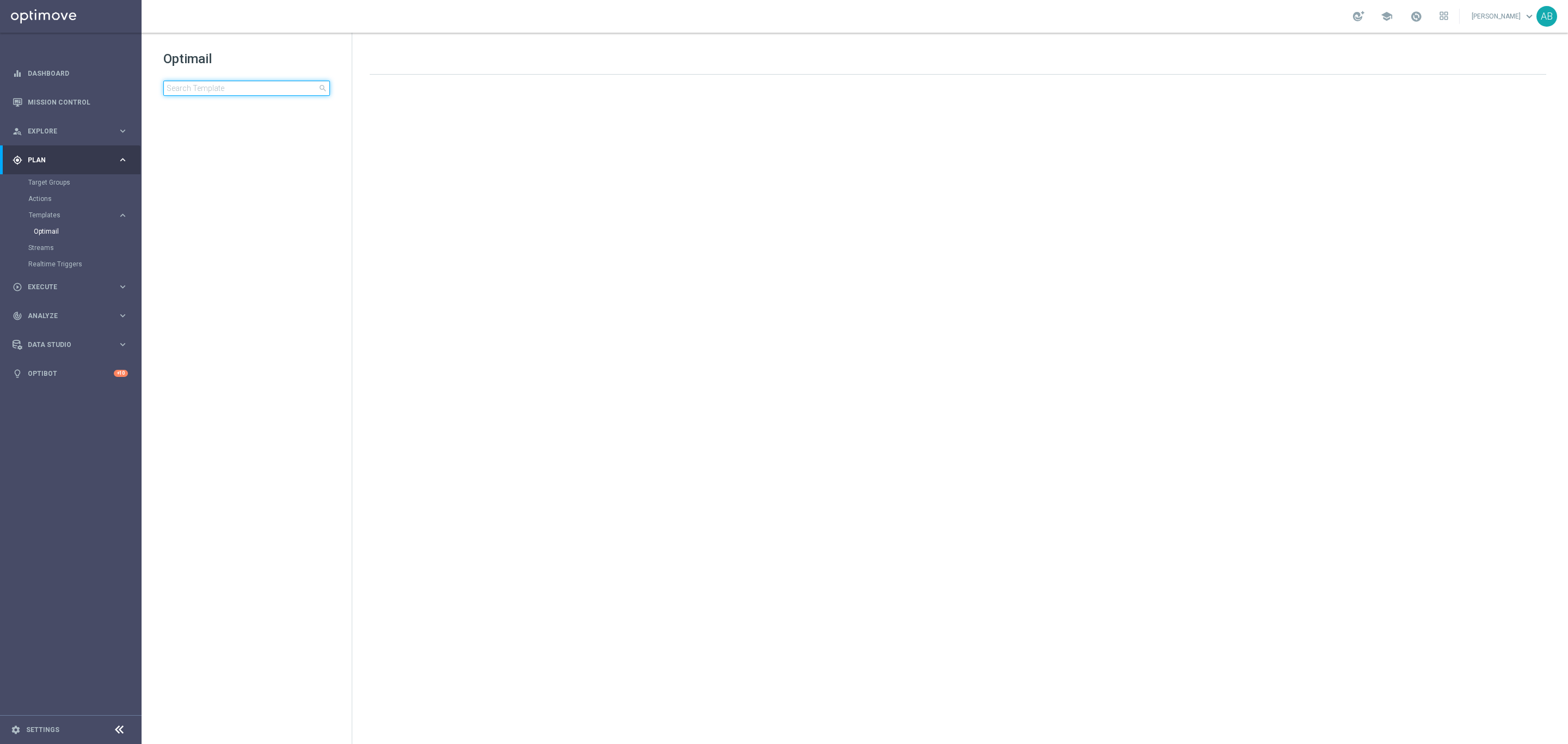
click at [226, 93] on input at bounding box center [247, 88] width 167 height 16
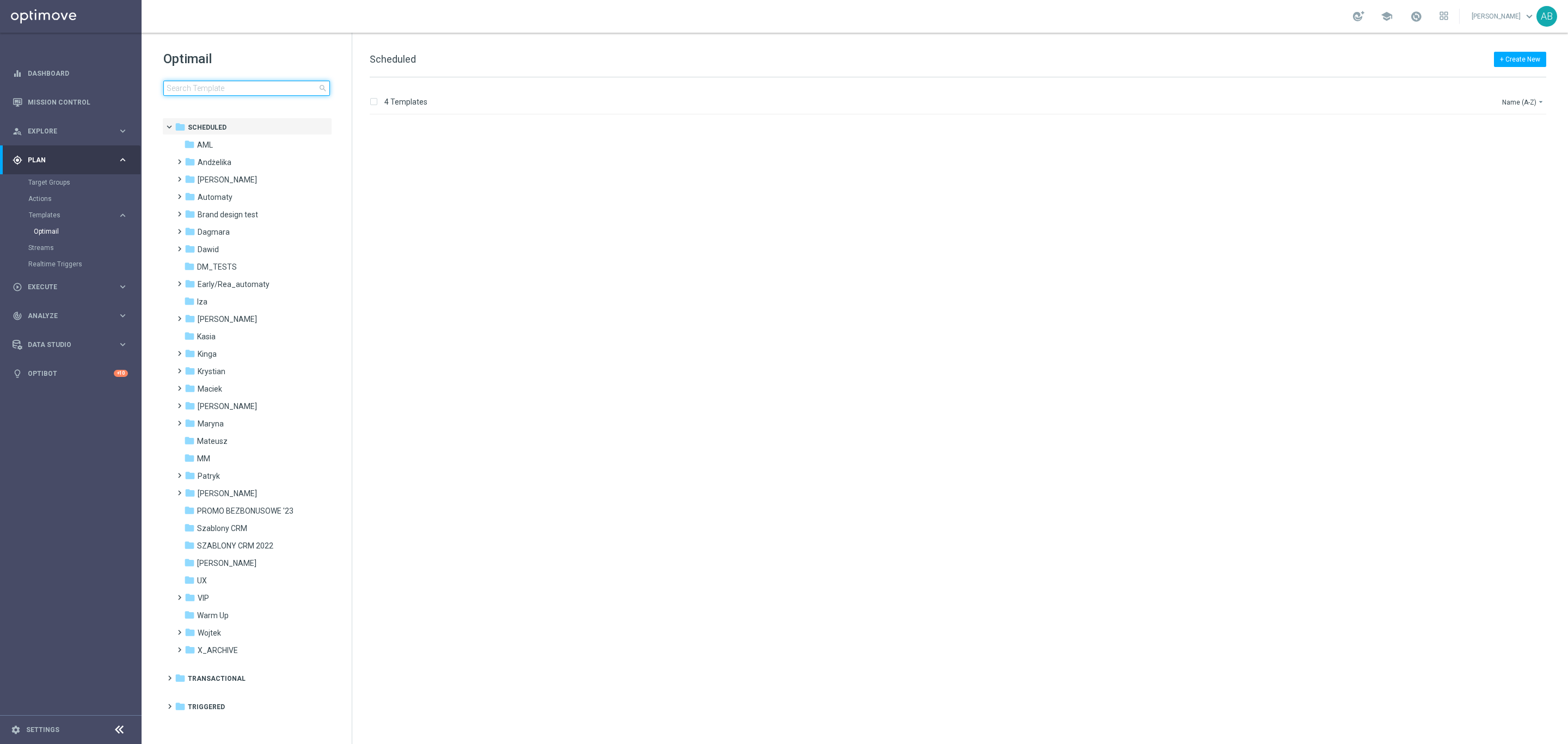
click at [226, 93] on input at bounding box center [247, 88] width 167 height 16
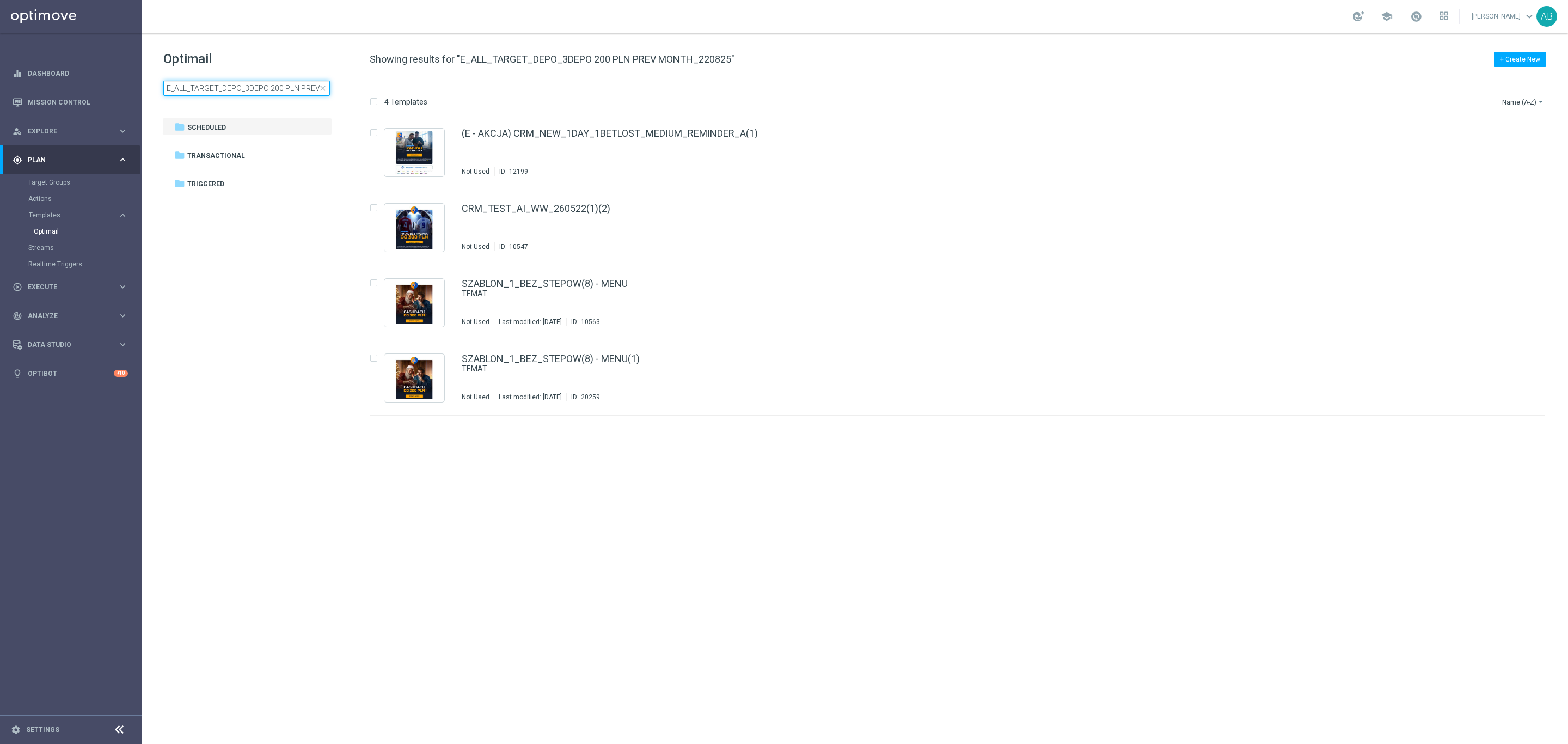
scroll to position [0, 55]
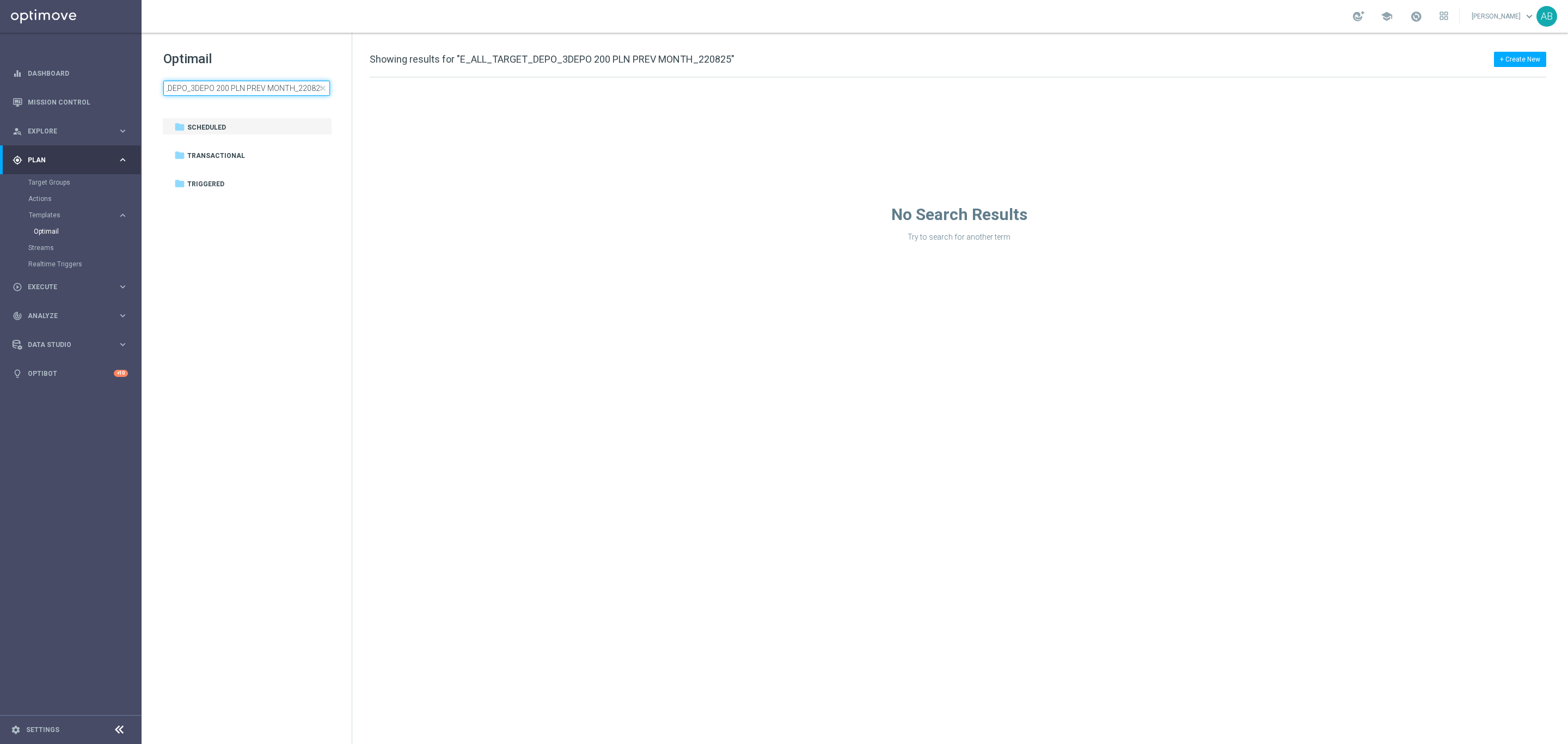
type input "E_ALL_TARGET_DEPO_3DEPO 200 PLN PREV MONTH_220825"
click at [287, 91] on input "E_ALL_TARGET_DEPO_3DEPO 200 PLN PREV MONTH_220825" at bounding box center [247, 88] width 167 height 16
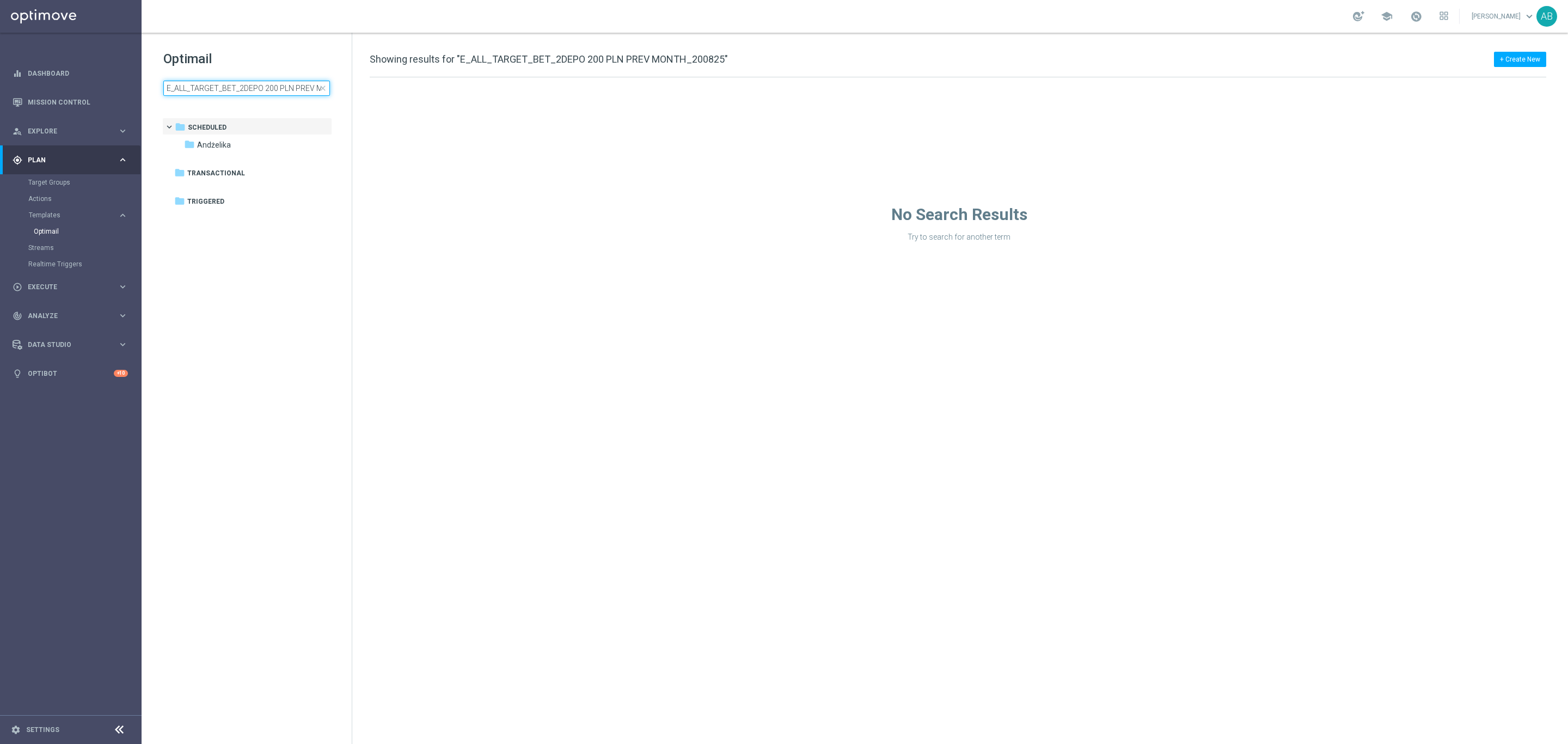
scroll to position [0, 50]
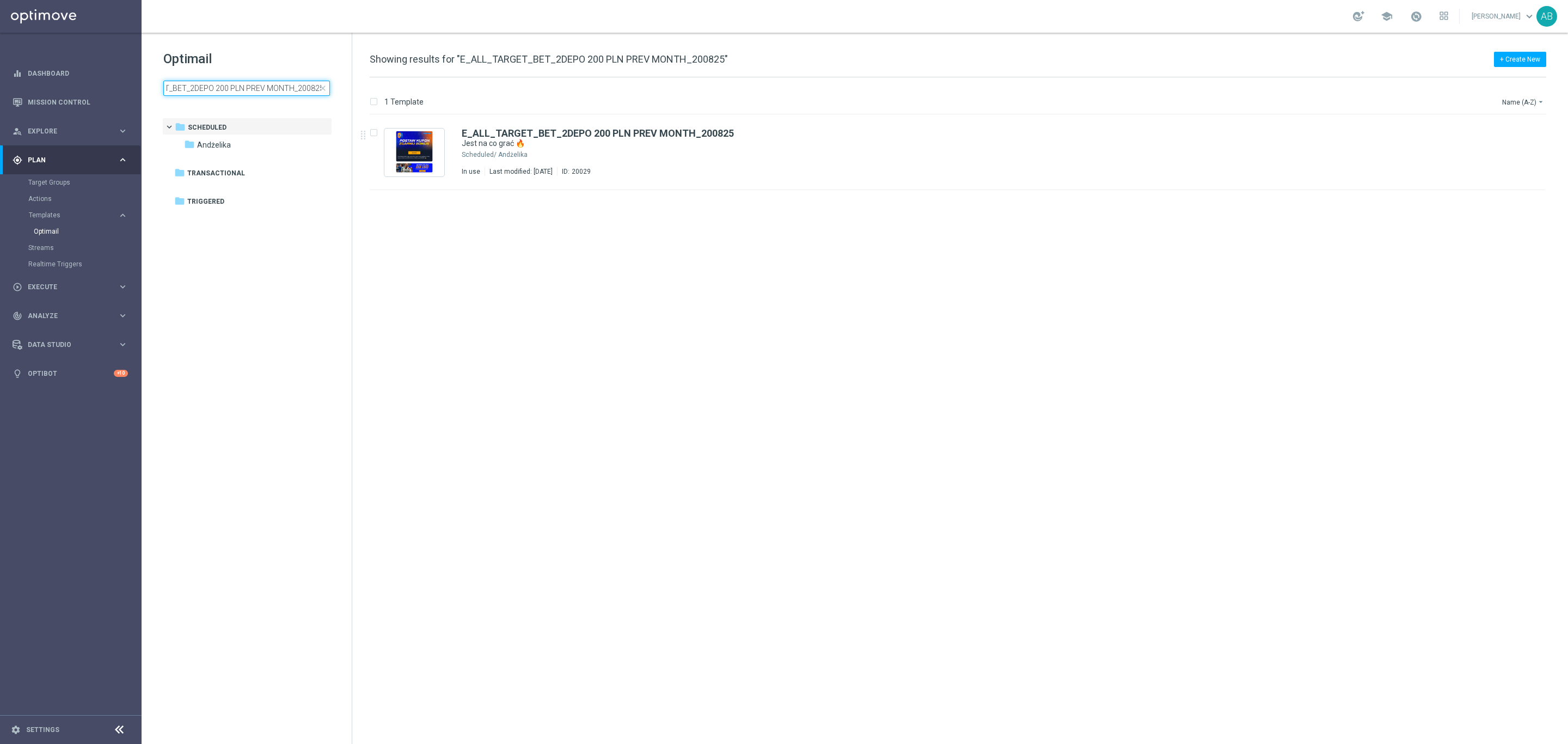
type input "E_ALL_TARGET_BET_2DEPO 200 PLN PREV MONTH_200825"
click at [987, 269] on div "insert_drive_file E_ALL_TARGET_BET_2DEPO 200 PLN PREV MONTH_200825 Jest na co g…" at bounding box center [962, 430] width 1207 height 629
click at [1509, 130] on button "file_copy" at bounding box center [1515, 130] width 14 height 14
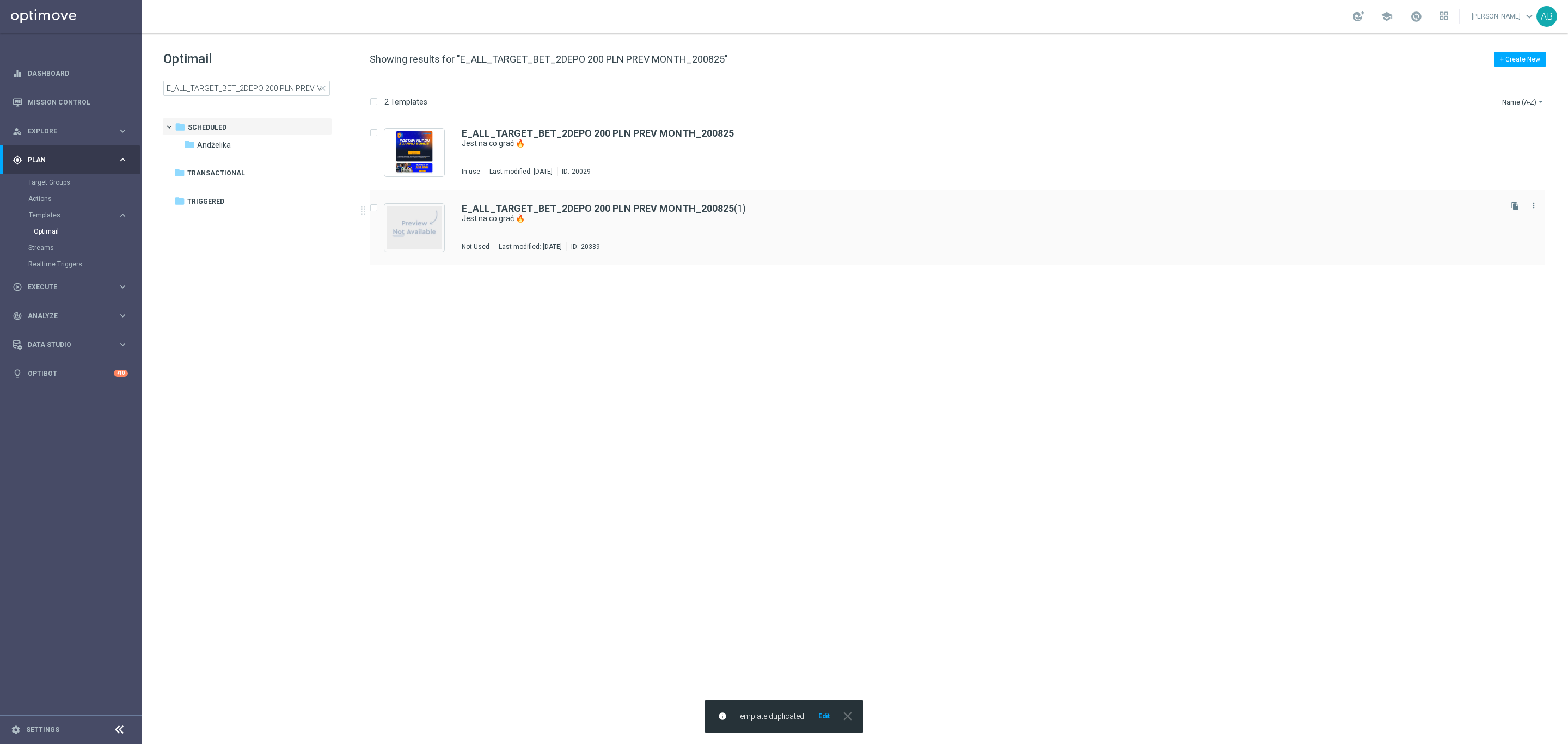
click at [697, 233] on div "E_ALL_TARGET_BET_2DEPO 200 PLN PREV MONTH_200825 (1) Jest na co grać 🔥 Not Used…" at bounding box center [980, 227] width 1038 height 47
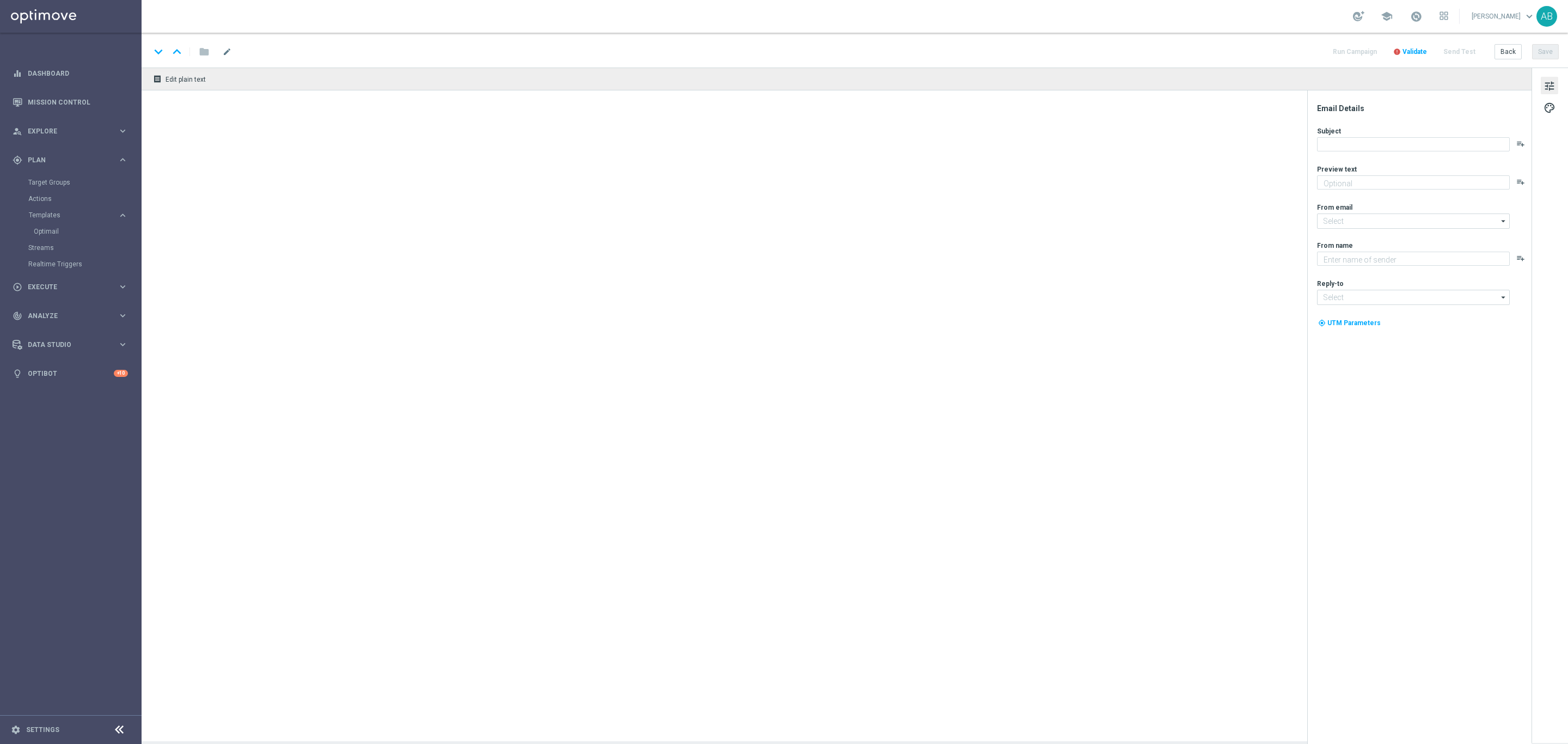
type textarea "Obstaw i zgarnij nawet 200 zł bonusu 💸"
type textarea "STS"
type input "oferta@sts.pl"
type input "kontakt@sts.pl"
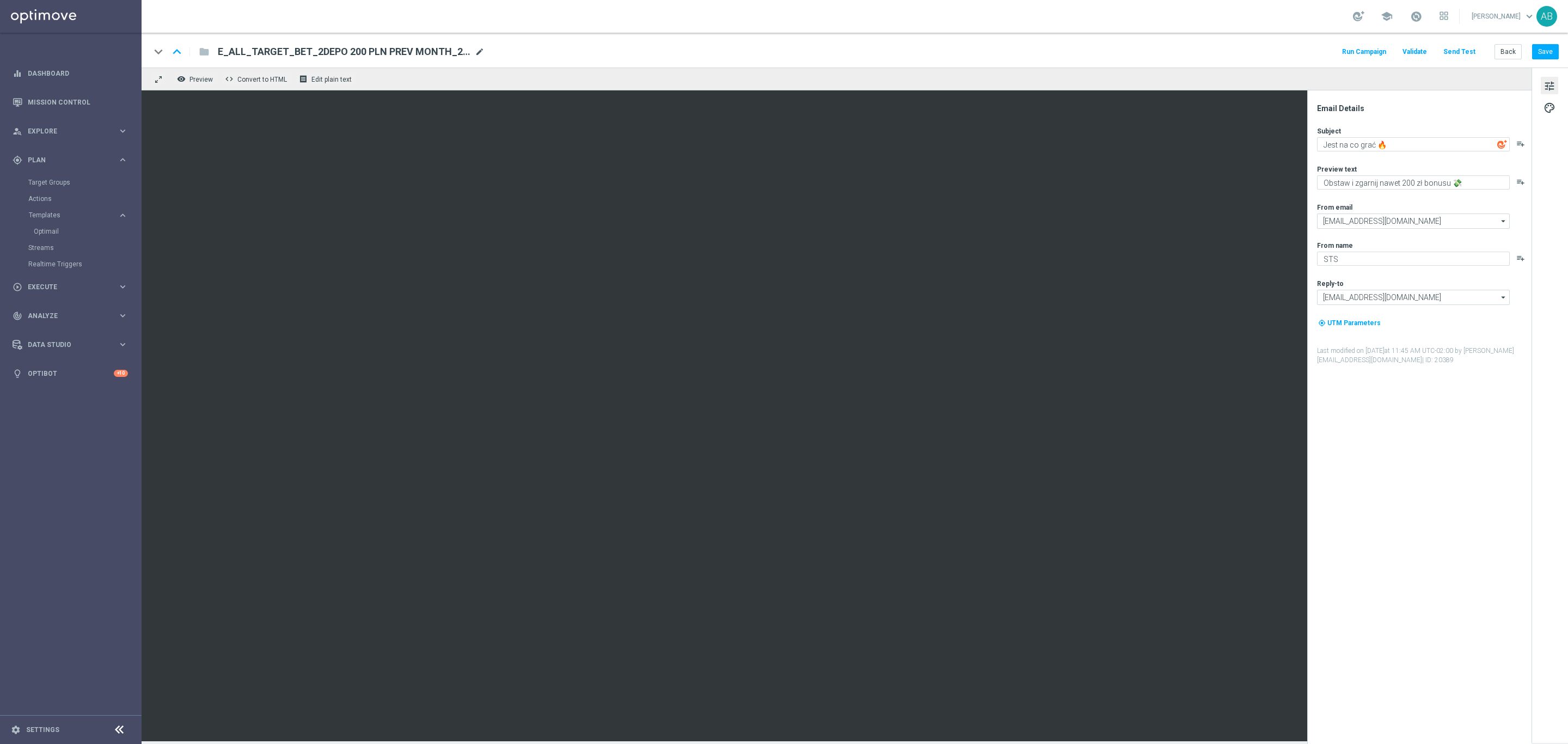
click at [476, 51] on span "mode_edit" at bounding box center [479, 51] width 10 height 10
paste input "E_ALL_TARGET_BET_ORG 1DEPO 200 PLN_090925"
type input "E_ALL_TARGET_BET_ORG 1DEPO 200 PLN_090925"
click at [537, 52] on div "keyboard_arrow_down keyboard_arrow_up folder E_ALL_TARGET_BET_ORG 1DEPO 200 PLN…" at bounding box center [854, 51] width 1409 height 14
click at [1541, 56] on button "Save" at bounding box center [1545, 51] width 27 height 16
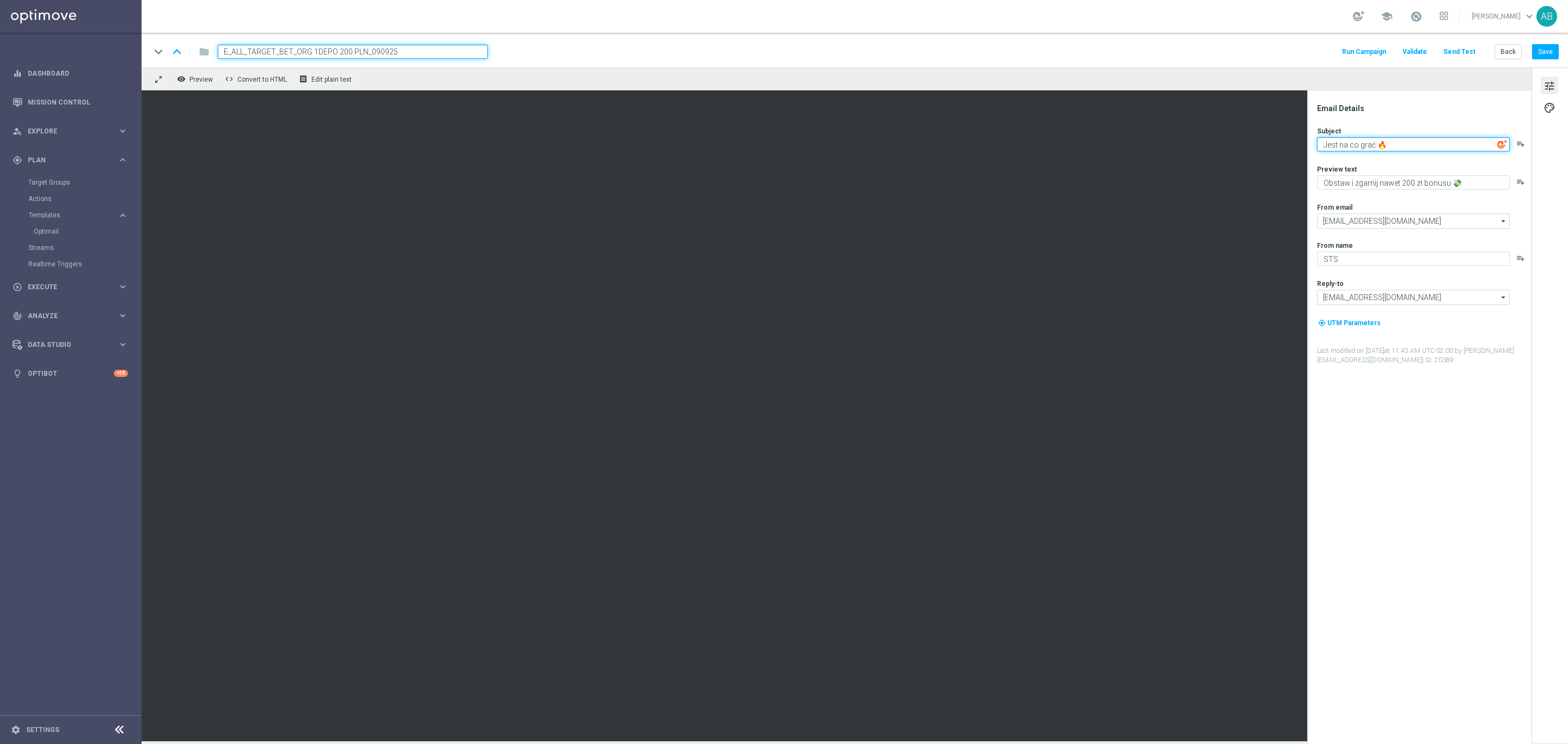
click at [1392, 144] on textarea "Jest na co grać 🔥" at bounding box center [1414, 144] width 193 height 14
click at [1422, 182] on textarea "Zgarnij nawet 200 zł bonusu 💸" at bounding box center [1414, 182] width 193 height 14
type textarea "Zgarnij nawet 200 zł bonusu za kupon💸"
drag, startPoint x: 1390, startPoint y: 144, endPoint x: 1316, endPoint y: 142, distance: 74.0
click at [1316, 142] on div "Email Details Subject Jest na co grać 🔥 playlist_add Preview text Zgarnij nawet…" at bounding box center [1422, 424] width 216 height 640
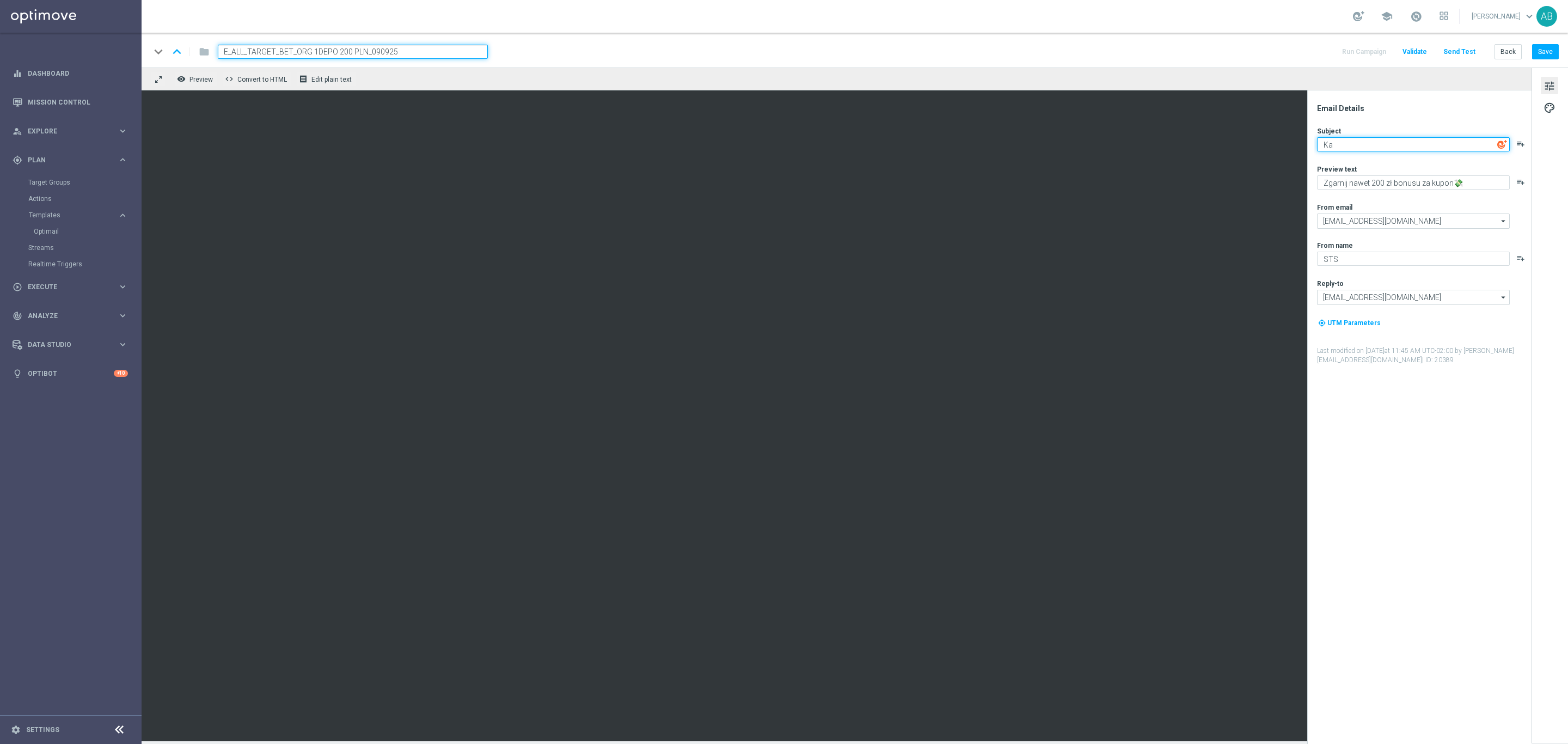
type textarea "K"
drag, startPoint x: 1462, startPoint y: 185, endPoint x: 1454, endPoint y: 185, distance: 8.0
click at [1454, 185] on textarea "Zgarnij nawet 200 zł bonusu za kupon💸" at bounding box center [1414, 182] width 193 height 14
click at [1382, 146] on textarea "Pewna kasa" at bounding box center [1414, 144] width 193 height 14
paste textarea "💸"
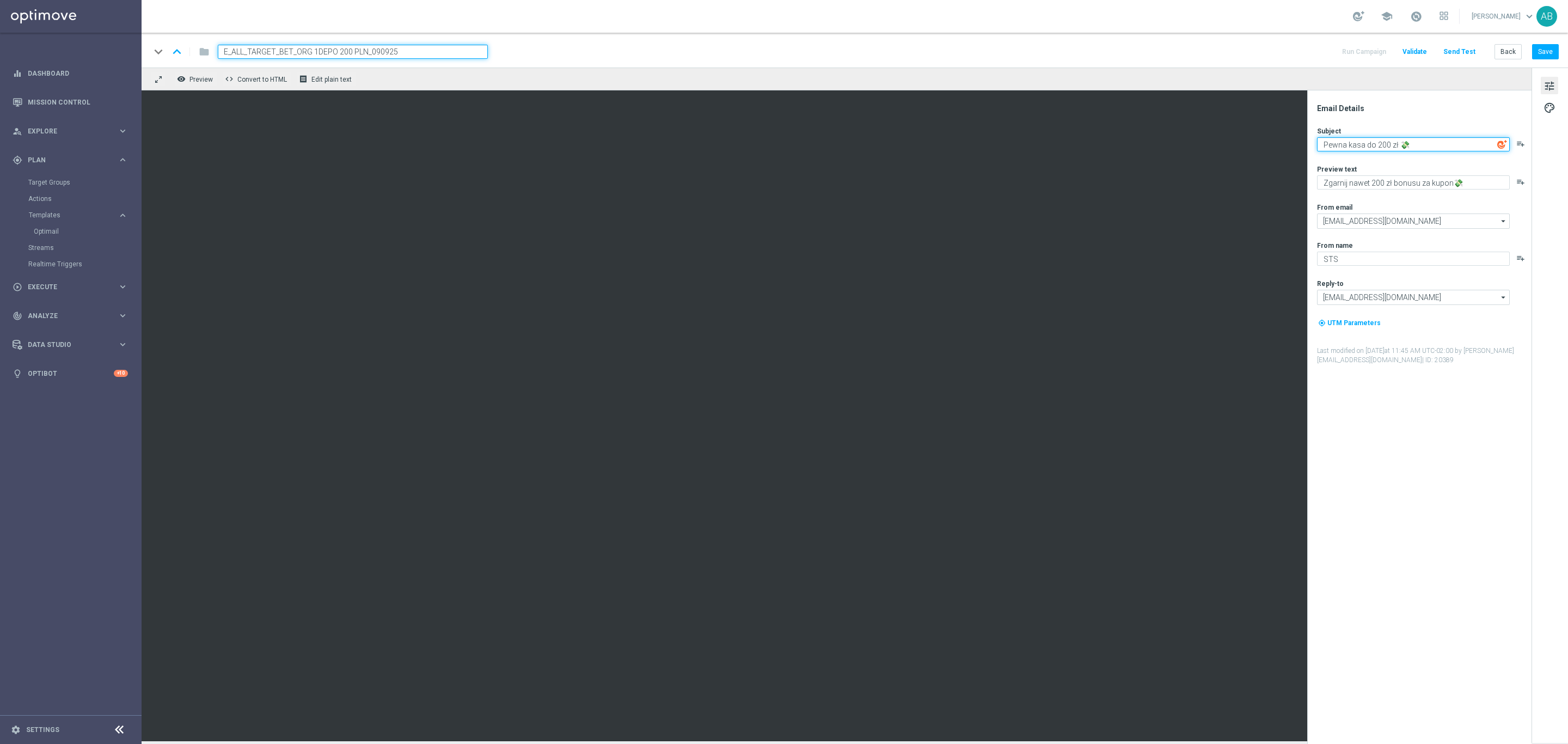
type textarea "Pewna kasa do 200 zł 💸"
drag, startPoint x: 1392, startPoint y: 185, endPoint x: 1350, endPoint y: 184, distance: 42.0
click at [1350, 184] on textarea "Zgarnij nawet 200 zł bonusu za kupon💸" at bounding box center [1414, 182] width 193 height 14
click at [1326, 180] on textarea "Zgarnij bonusu za kupon💸" at bounding box center [1414, 182] width 193 height 14
click at [1472, 183] on textarea "Zagraj i zgarnij bonusu za kupon💸" at bounding box center [1414, 182] width 193 height 14
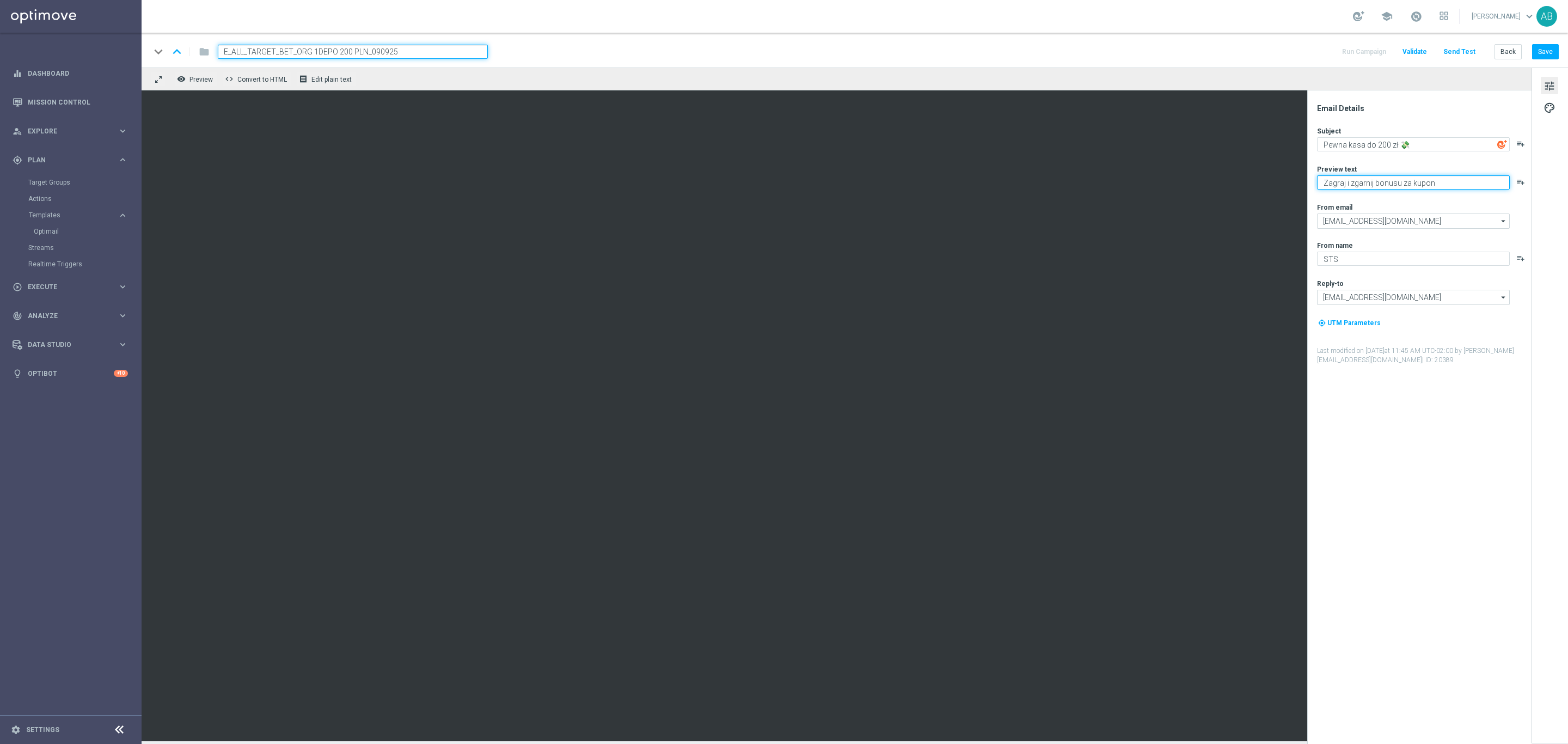
type textarea "Zagraj i zgarnij bonusu za kupon"
click at [1399, 141] on textarea "Pewna kasa do 200 zł 💸" at bounding box center [1414, 144] width 193 height 14
paste textarea
drag, startPoint x: 1420, startPoint y: 140, endPoint x: 1412, endPoint y: 143, distance: 8.5
click at [1412, 143] on textarea "Pewna kasa do 200 zł 🤩💸" at bounding box center [1414, 144] width 193 height 14
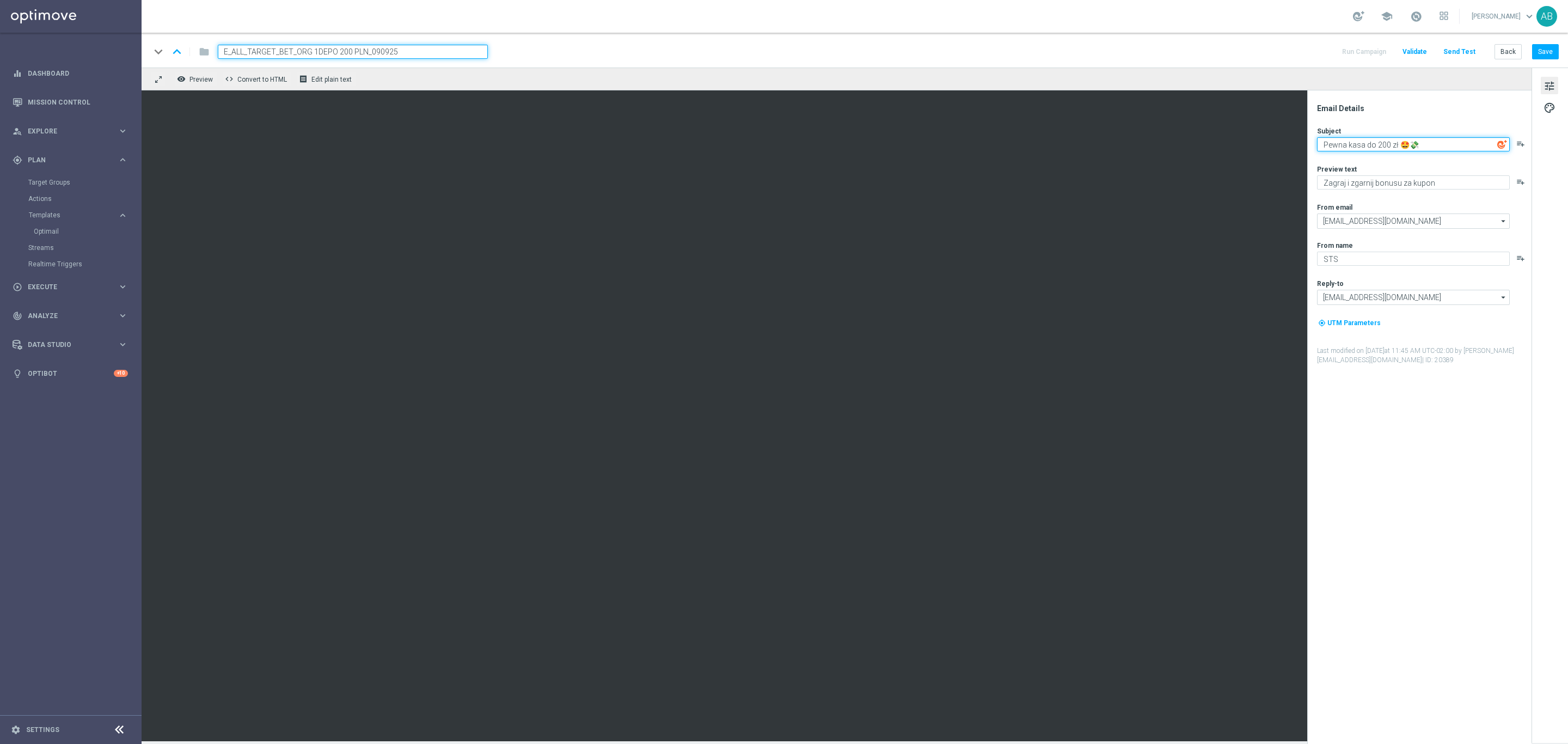
type textarea "Pewna kasa do 200 zł 🤩💸"
click at [1450, 184] on textarea "Zagraj i zgarnij bonusu za kupon" at bounding box center [1414, 182] width 193 height 14
paste textarea "💸"
type textarea "Zagraj i zgarnij bonusu za kupon 💸"
click at [1424, 152] on div "Subject Pewna kasa do 200 zł 🤩💸 playlist_add Preview text Zagraj i zgarnij bonu…" at bounding box center [1423, 246] width 213 height 238
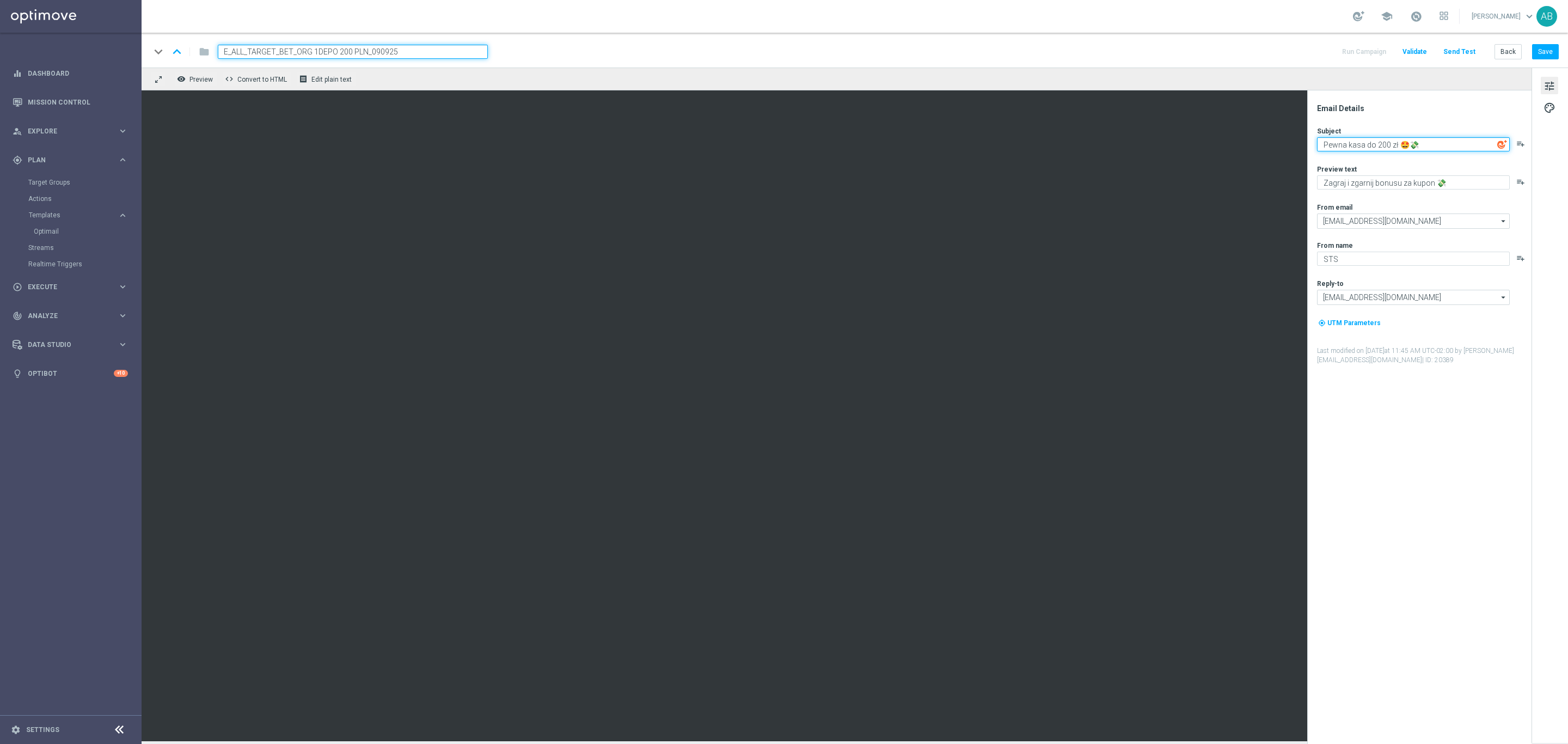
click at [1428, 144] on textarea "Pewna kasa do 200 zł 🤩💸" at bounding box center [1414, 144] width 193 height 14
paste textarea "💸"
type textarea "Pewna kasa do 200 zł 🤩💸"
click at [1454, 189] on div "Subject Pewna kasa do 200 zł 🤩💸 playlist_add Preview text Zagraj i zgarnij bonu…" at bounding box center [1423, 246] width 213 height 238
click at [1453, 187] on textarea "Zagraj i zgarnij bonusu za kupon 💸" at bounding box center [1414, 182] width 193 height 14
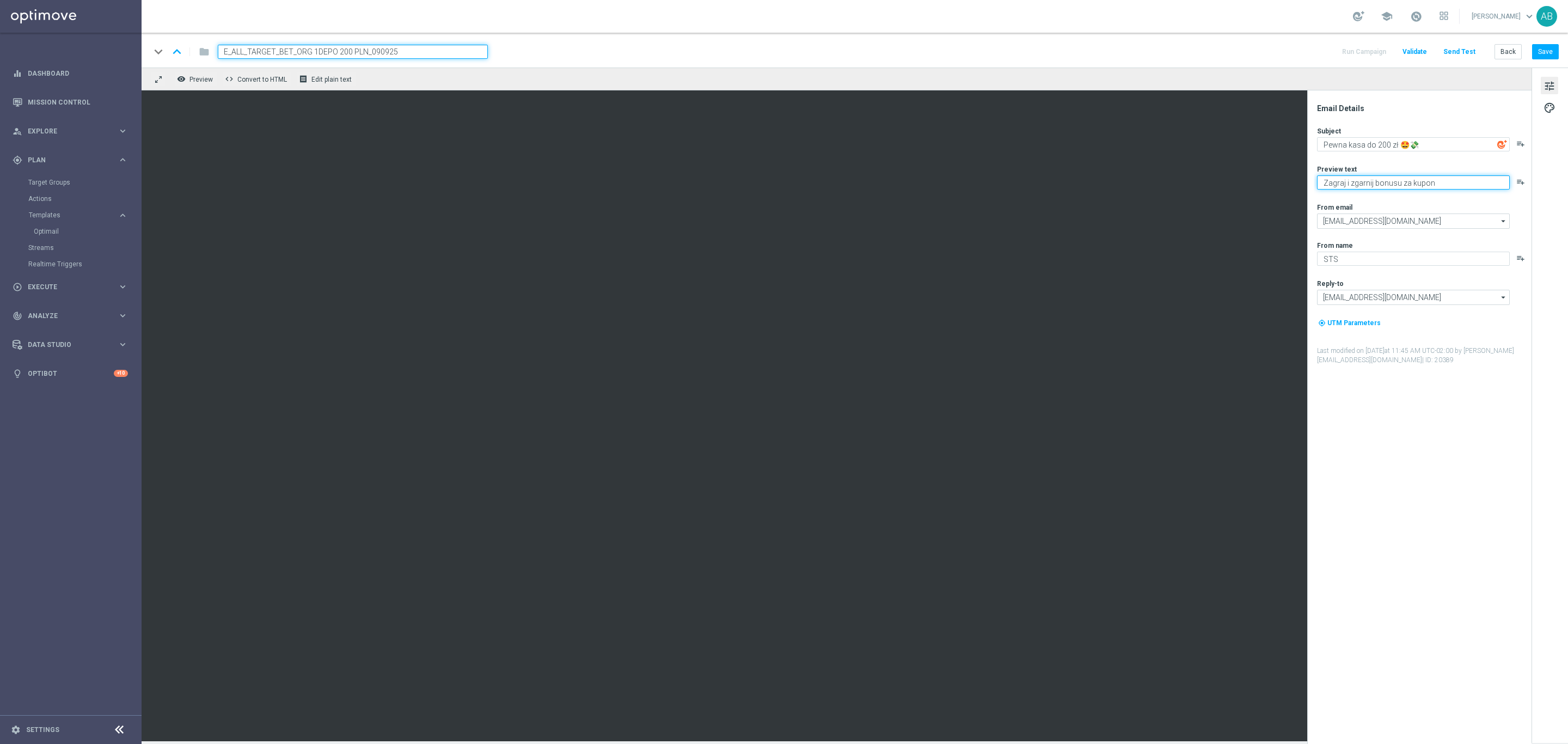
click at [1450, 177] on textarea "Zagraj i zgarnij bonusu za kupon" at bounding box center [1414, 182] width 193 height 14
paste textarea "👈"
type textarea "Zagraj i zgarnij bonusu za kupon 👈"
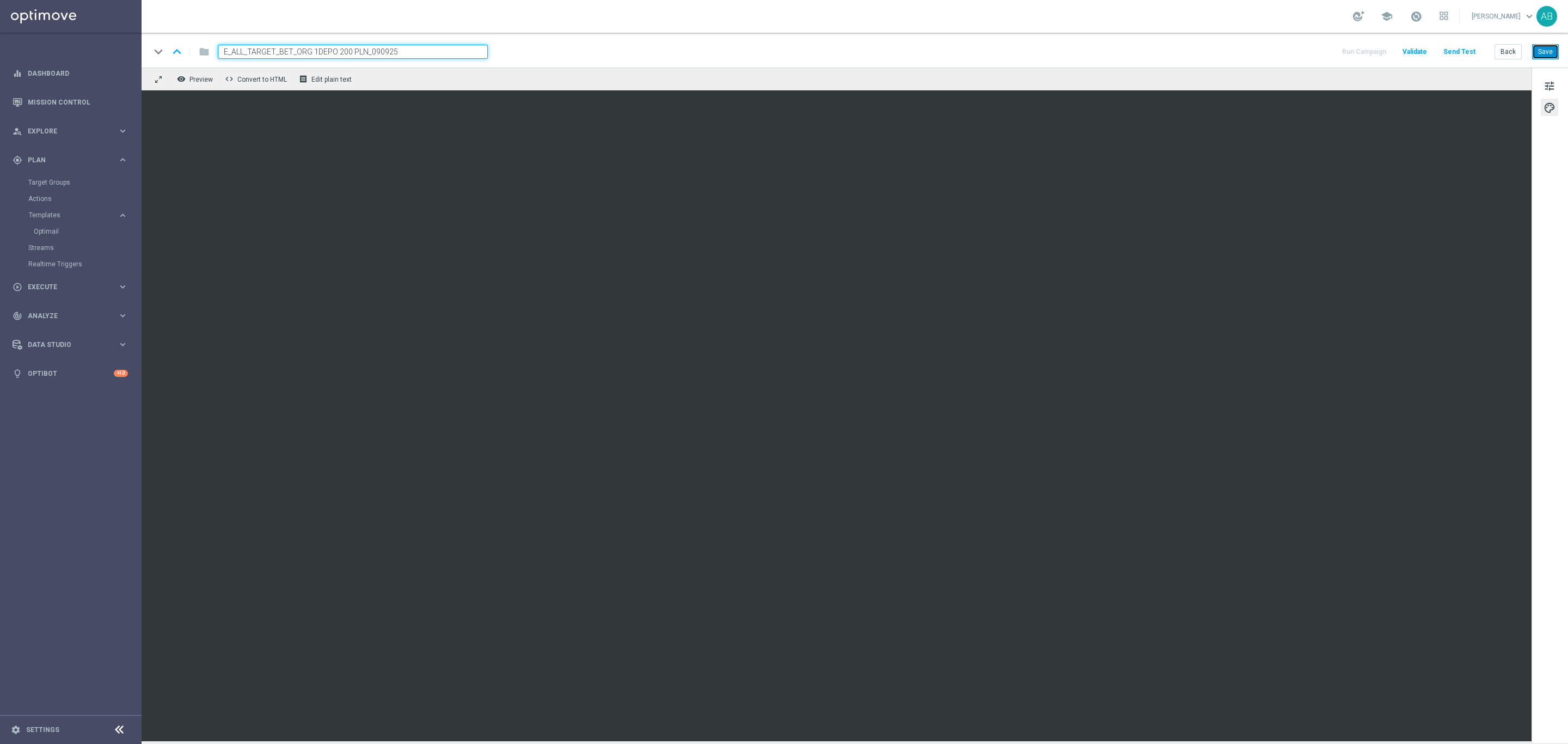
click at [1553, 50] on button "Save" at bounding box center [1545, 51] width 27 height 16
click at [1547, 54] on button "Save" at bounding box center [1545, 51] width 27 height 16
click at [1548, 87] on span "tune" at bounding box center [1549, 86] width 12 height 14
click at [1543, 50] on button "Save" at bounding box center [1545, 51] width 27 height 16
click at [1548, 87] on span "tune" at bounding box center [1549, 86] width 12 height 14
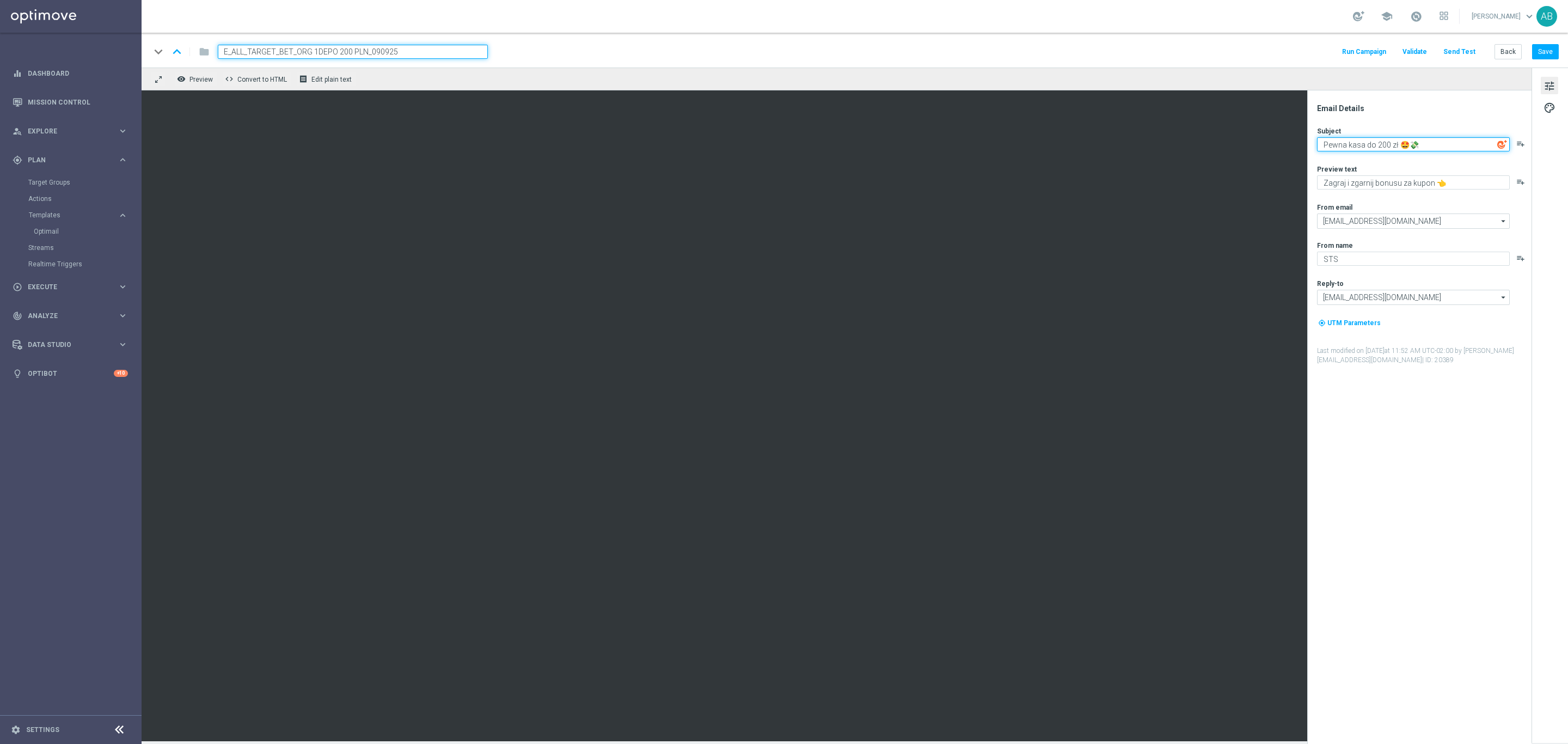
drag, startPoint x: 1453, startPoint y: 143, endPoint x: 1312, endPoint y: 144, distance: 141.0
click at [1312, 144] on div "Email Details Subject Pewna kasa do 200 zł 🤩💸 playlist_add Preview text Zagraj …" at bounding box center [1419, 417] width 225 height 653
click at [1391, 179] on textarea "Zagraj i zgarnij bonusu za kupon 👈" at bounding box center [1414, 182] width 193 height 14
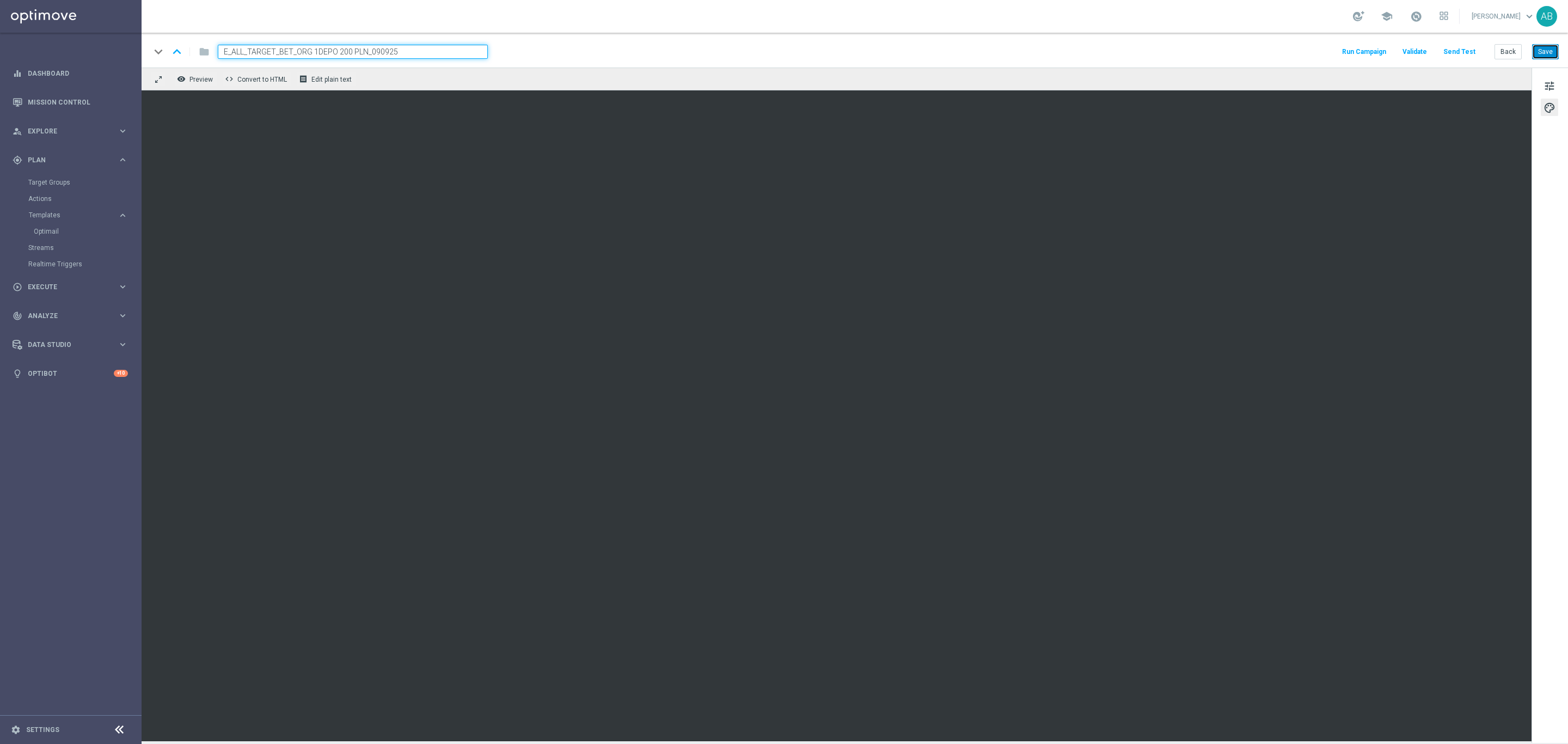
click at [1538, 54] on button "Save" at bounding box center [1545, 51] width 27 height 16
click at [1468, 49] on button "Send Test" at bounding box center [1459, 52] width 35 height 15
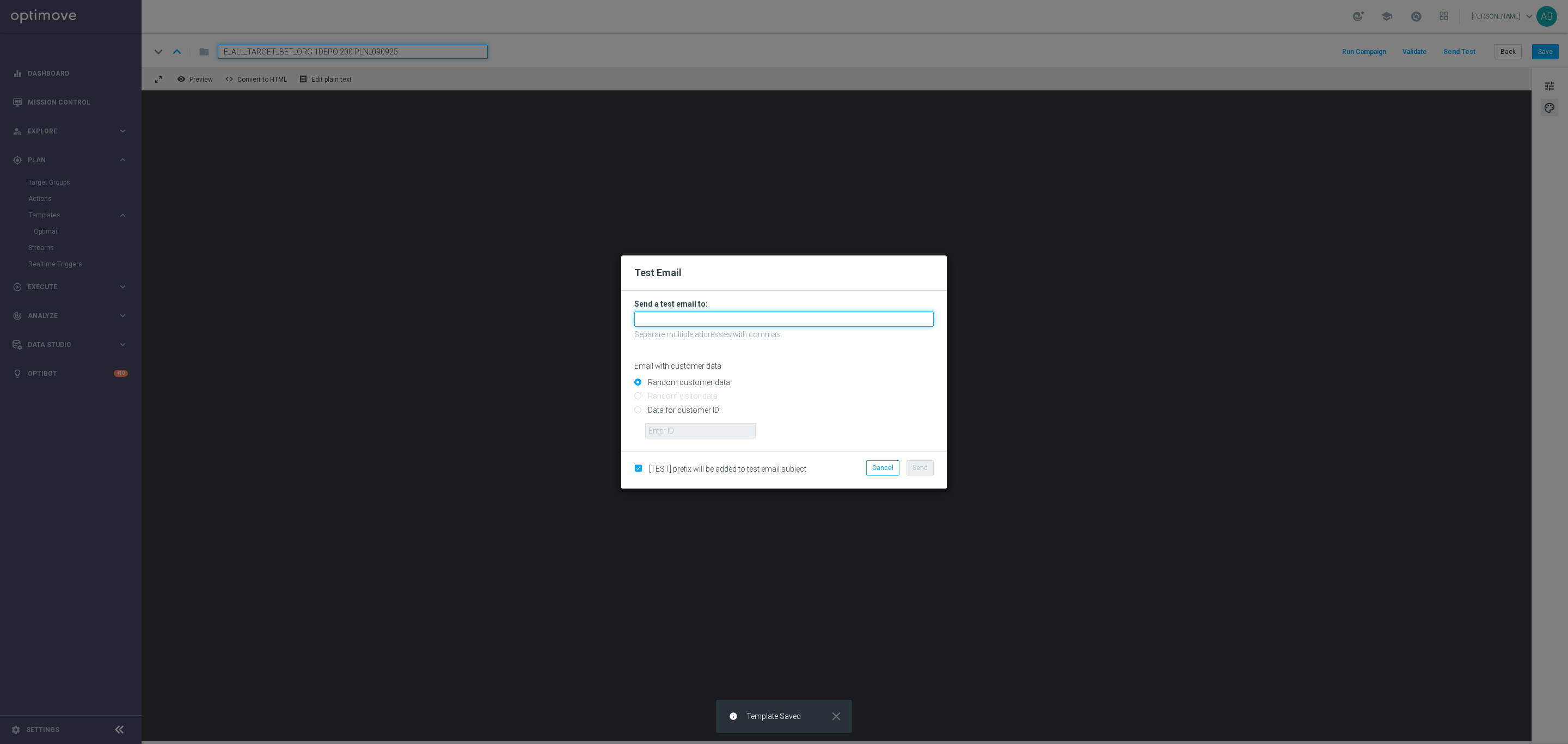
click at [734, 314] on input "text" at bounding box center [784, 319] width 300 height 16
click at [701, 316] on input "text" at bounding box center [784, 319] width 300 height 16
type input "a"
click at [718, 317] on input "text" at bounding box center [784, 319] width 300 height 16
paste input "andzelika.binek@sts.pl"
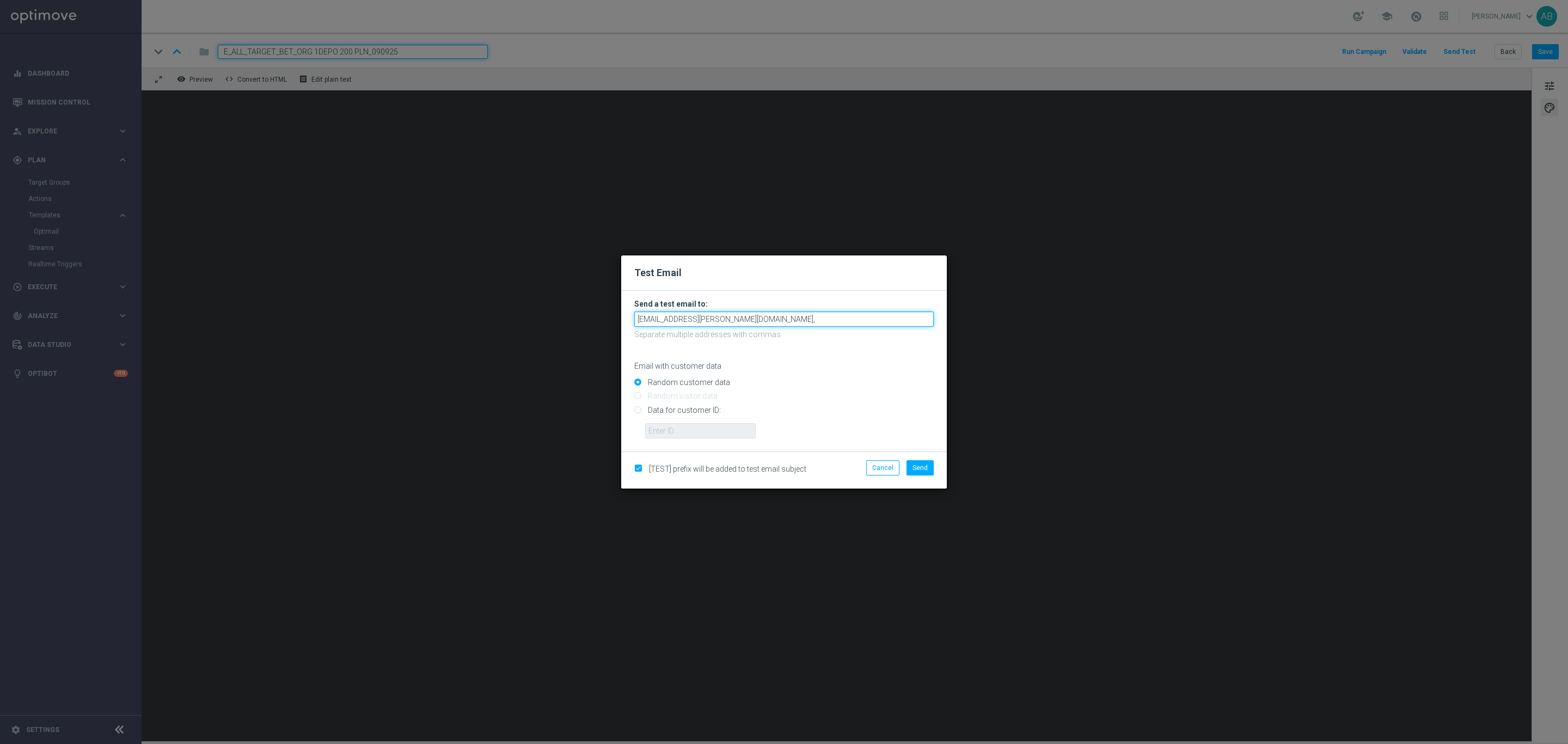
click at [737, 311] on input "andzelika.binek@sts.pl," at bounding box center [784, 319] width 300 height 16
paste input "katarzyna.kaminska@sts.pl"
click at [826, 316] on input "andzelika.binek@sts.pl,katarzyna.kaminska@sts.pl," at bounding box center [784, 319] width 300 height 16
paste input "tomasz.kowalczyk@sts.pl"
click at [906, 316] on input "andzelika.binek@sts.pl,katarzyna.kaminska@sts.pl,tomasz.kowalczyk@sts.pl," at bounding box center [784, 319] width 300 height 16
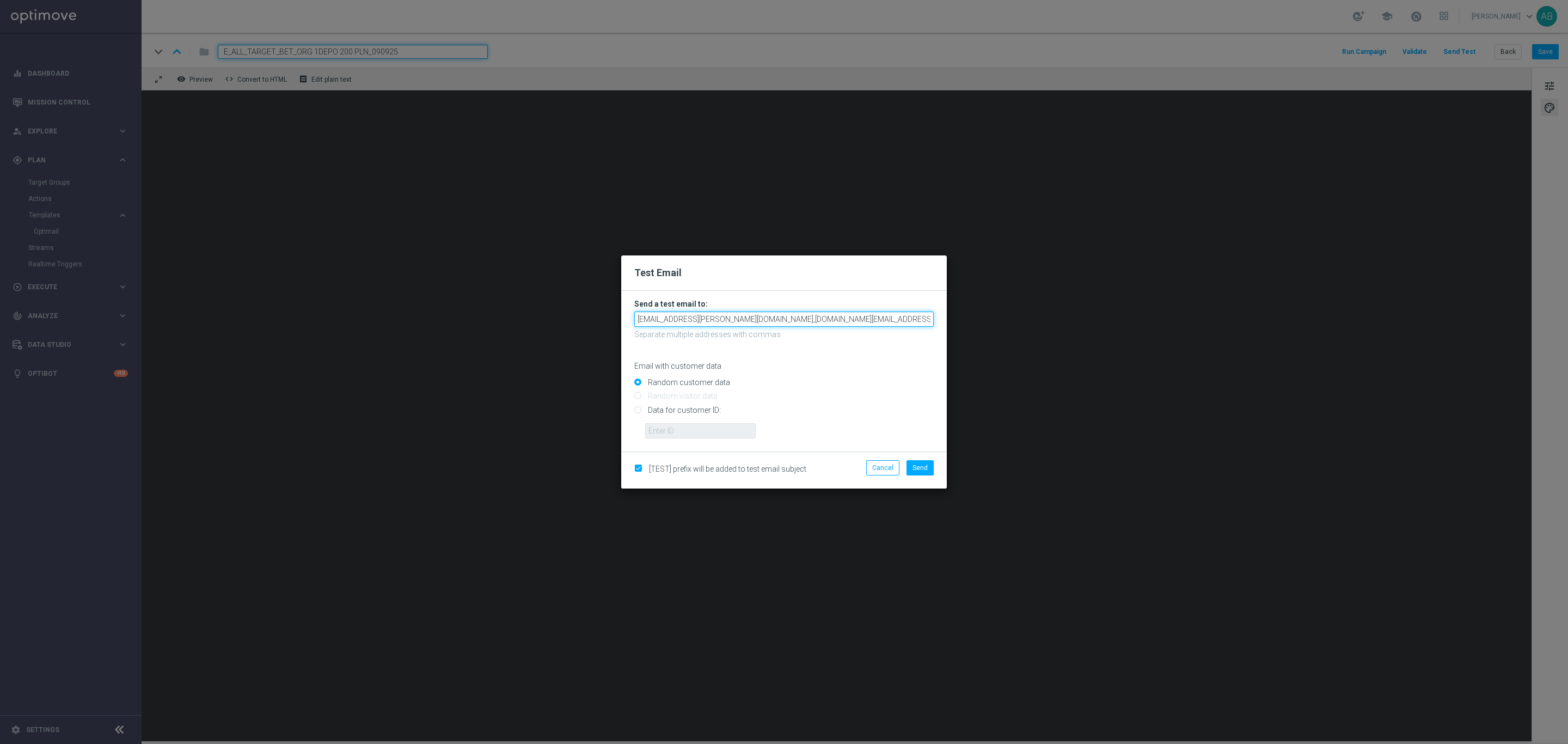
click at [904, 316] on input "andzelika.binek@sts.pl,katarzyna.kaminska@sts.pl,tomasz.kowalczyk@sts.pl," at bounding box center [784, 319] width 300 height 16
paste input "krystian.potoczny@sts.pl"
click at [912, 320] on input "andzelika.binek@sts.pl,katarzyna.kaminska@sts.pl,tomasz.kowalczyk@sts.pl,krysti…" at bounding box center [784, 319] width 300 height 16
paste input "patryk.przybolewski@sts.pl"
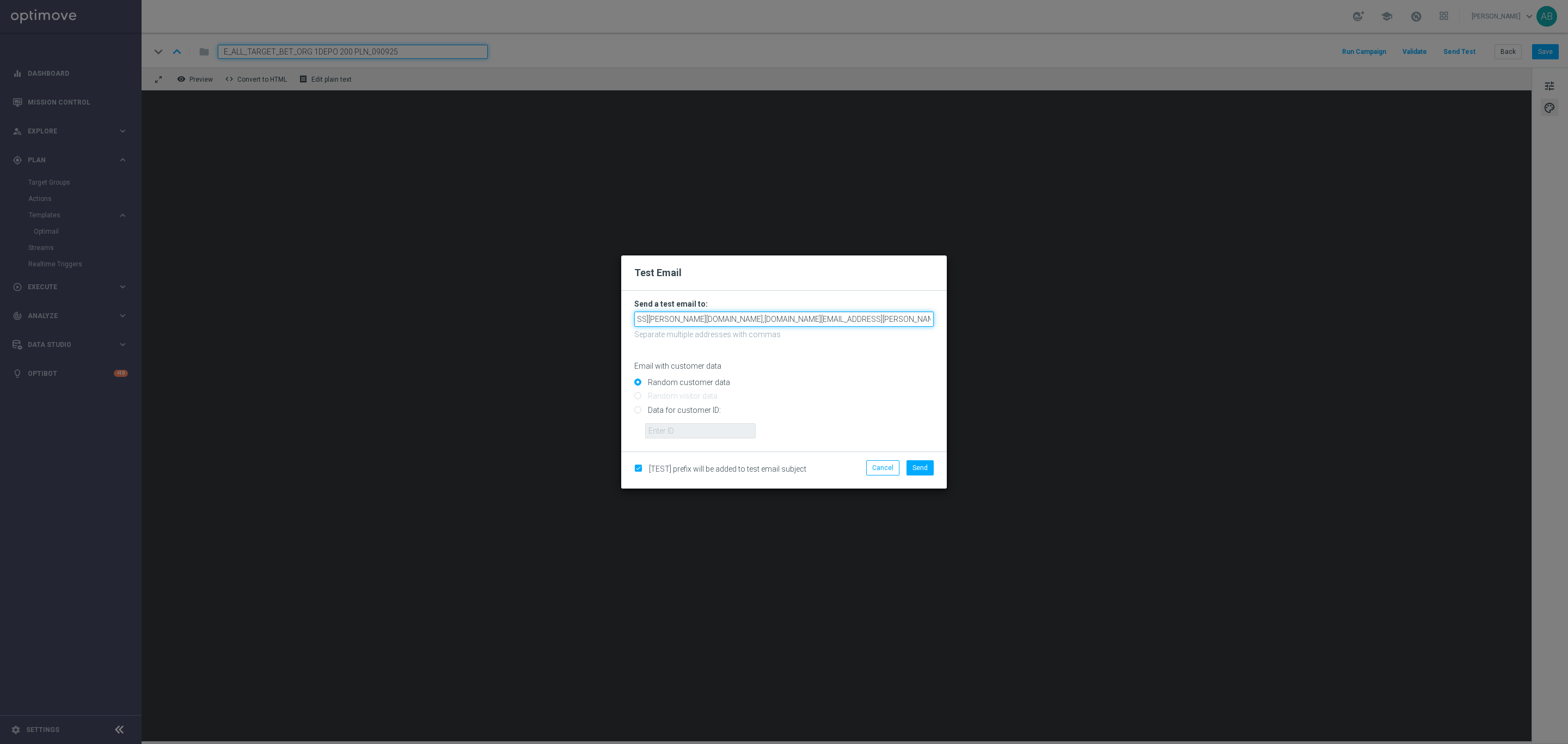
scroll to position [0, 155]
click at [837, 319] on input "andzelika.binek@sts.pl,katarzyna.kaminska@sts.pl,tomasz.kowalczyk@sts.pl,krysti…" at bounding box center [784, 319] width 300 height 16
click at [879, 320] on input "andzelika.binek@sts.pl,katarzyna.kaminska@sts.pl,tomasz.kowalczyk@sts.pl,krysti…" at bounding box center [784, 319] width 300 height 16
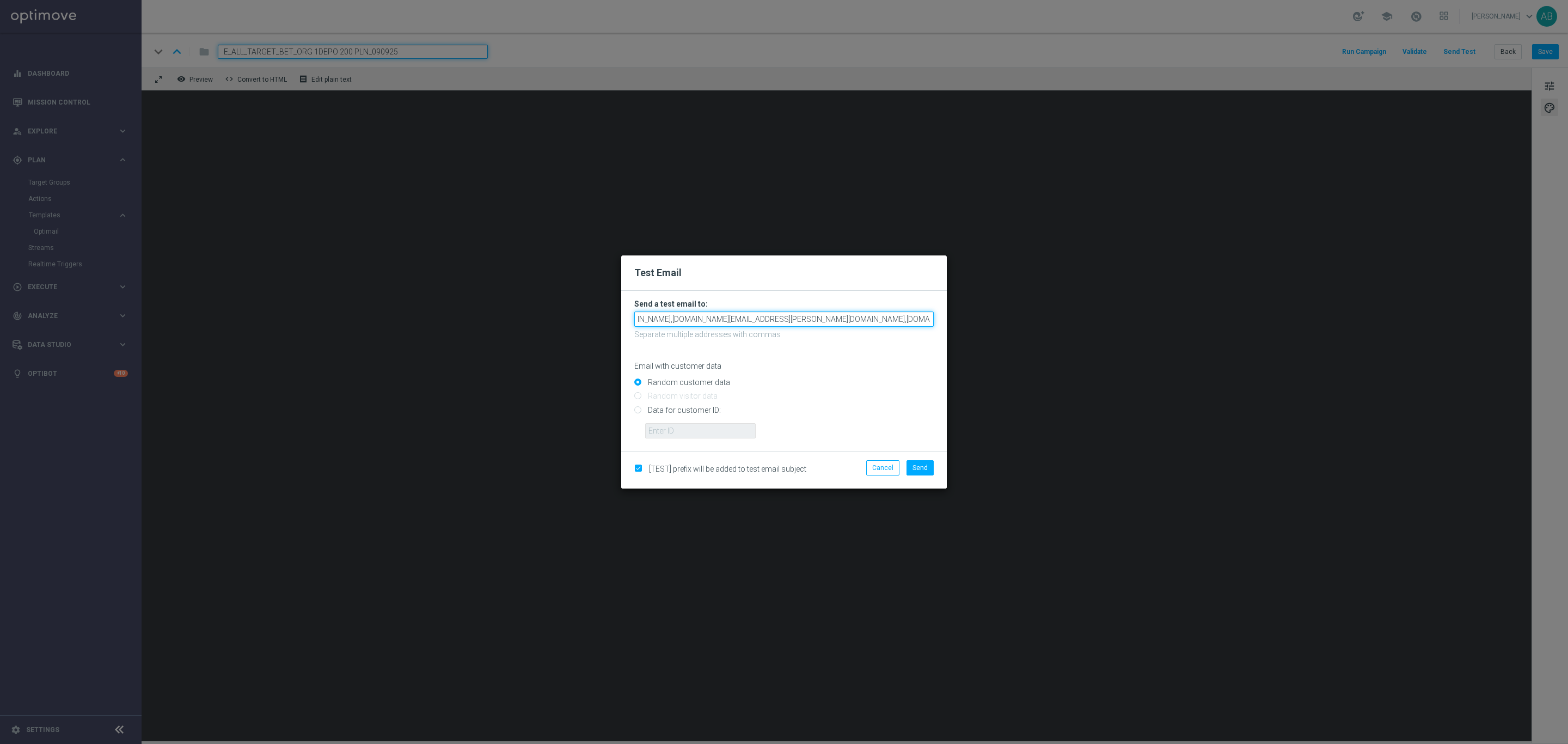
paste input "antoni.litwinek@sts.pl"
type input "andzelika.binek@sts.pl,katarzyna.kaminska@sts.pl,tomasz.kowalczyk@sts.pl,krysti…"
click at [926, 470] on span "Send" at bounding box center [920, 467] width 16 height 7
